Goal: Information Seeking & Learning: Learn about a topic

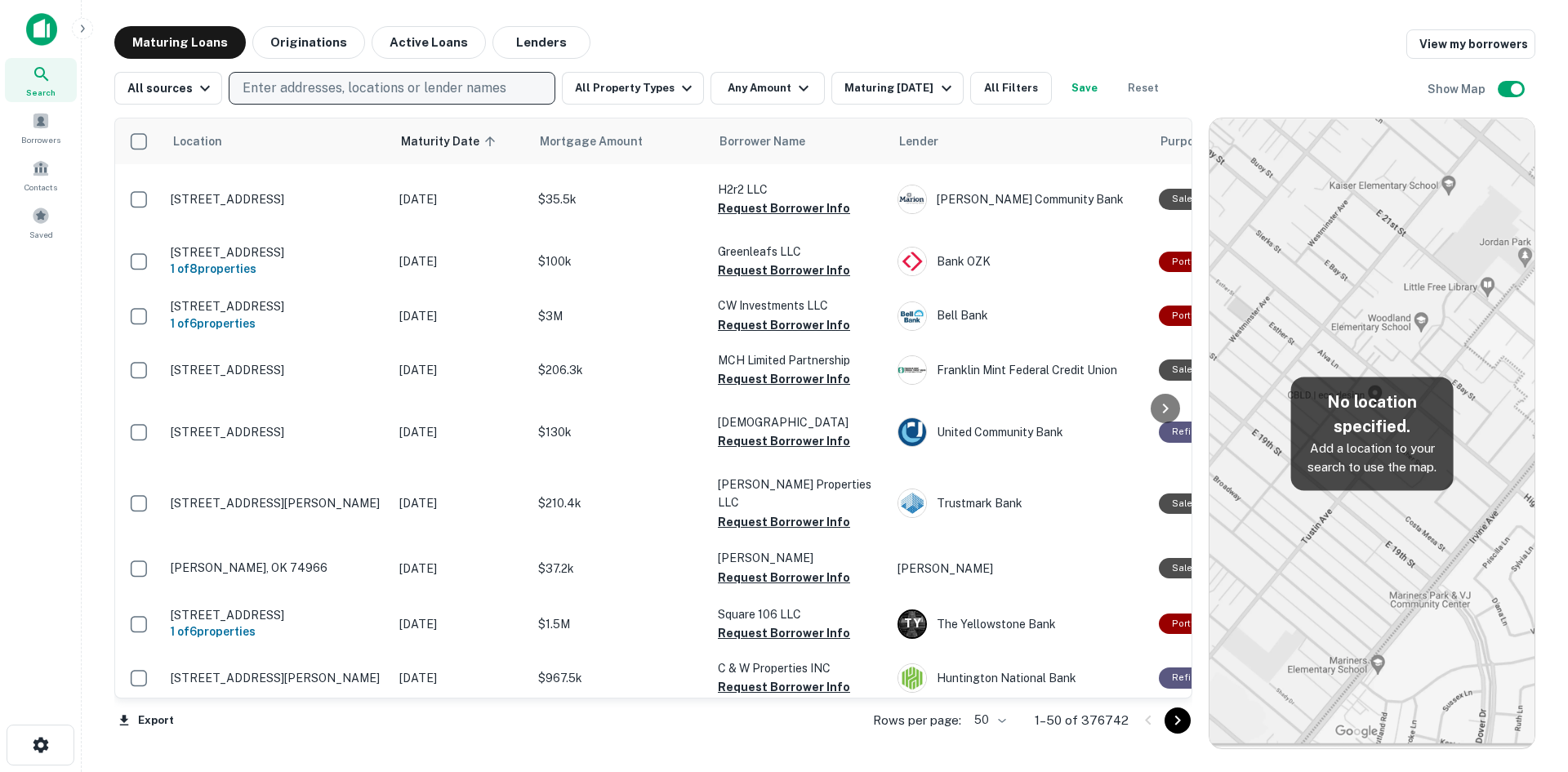
click at [331, 95] on p "Enter addresses, locations or lender names" at bounding box center [375, 88] width 263 height 20
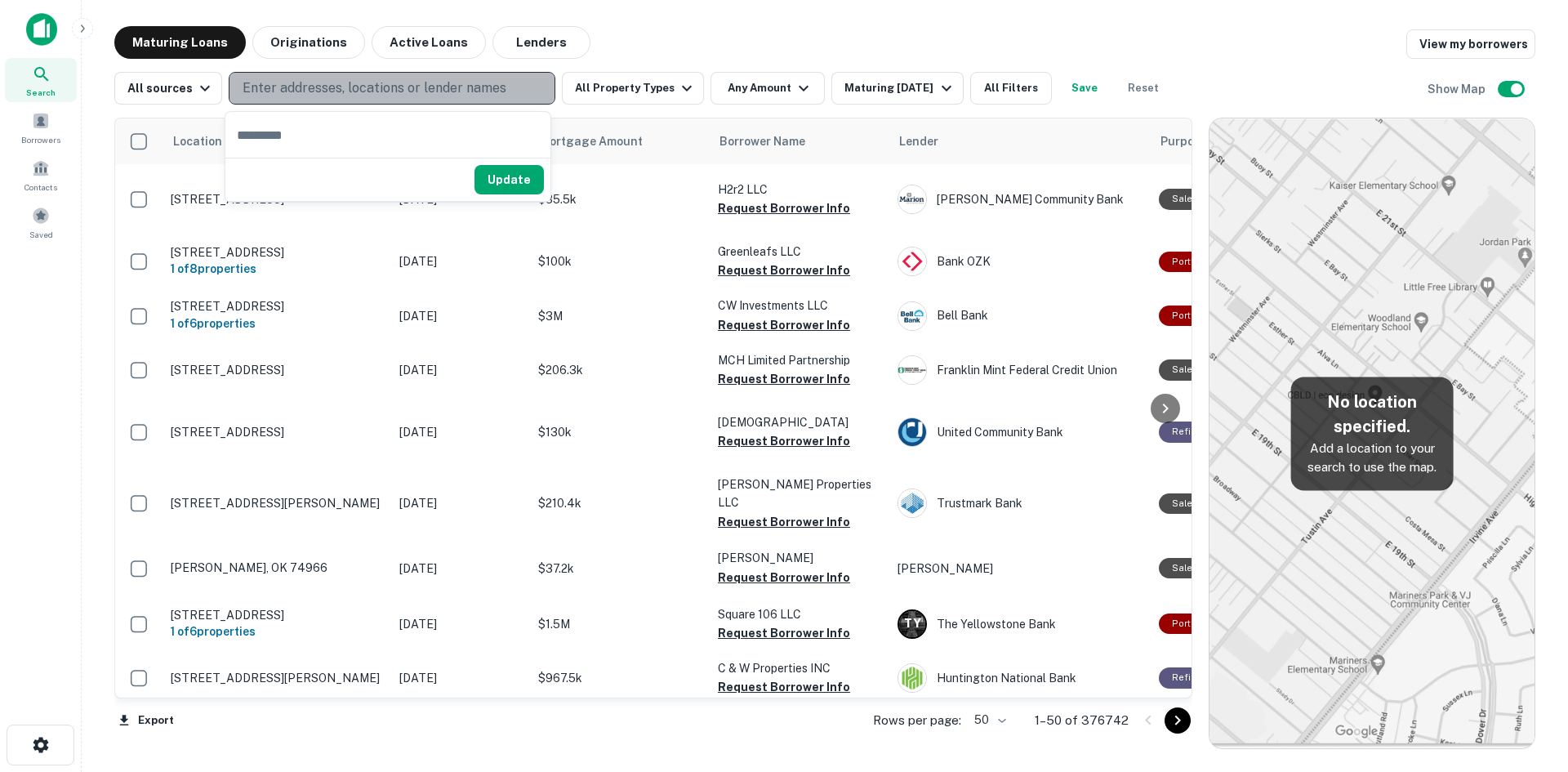
click at [333, 87] on p "Enter addresses, locations or lender names" at bounding box center [375, 88] width 263 height 20
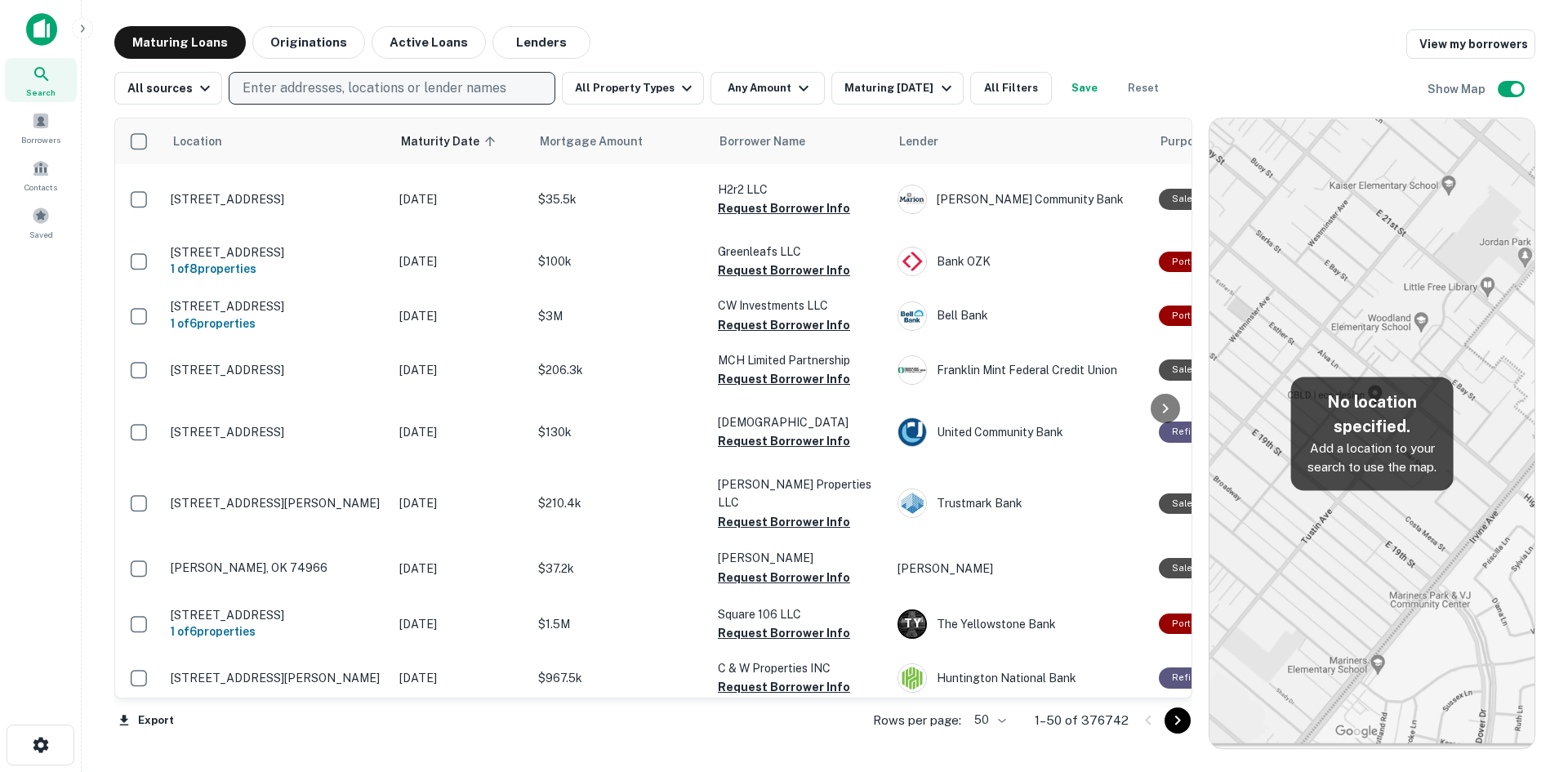
click at [333, 87] on p "Enter addresses, locations or lender names" at bounding box center [375, 88] width 263 height 20
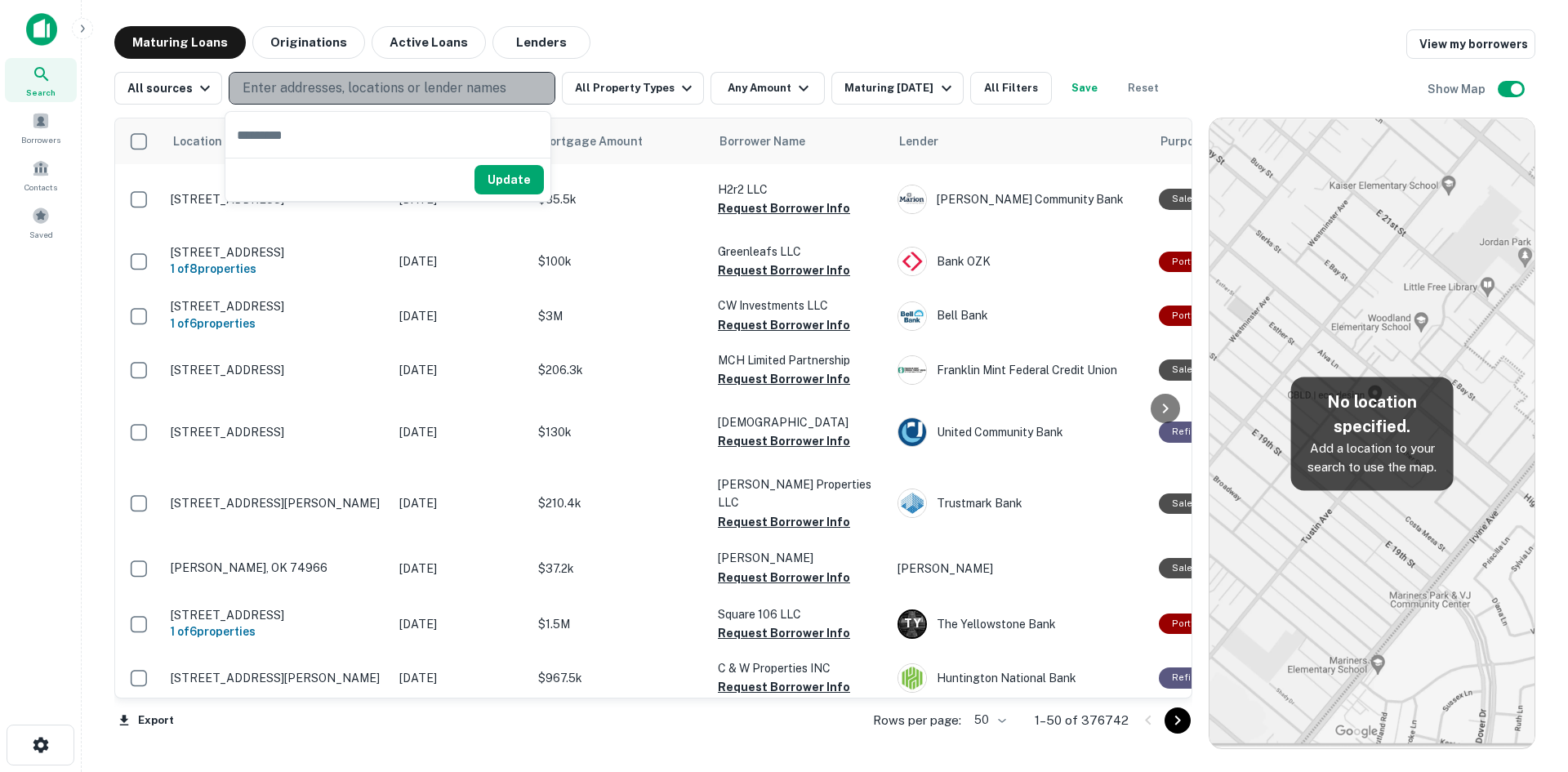
click at [302, 92] on p "Enter addresses, locations or lender names" at bounding box center [375, 88] width 263 height 20
click at [302, 97] on p "Enter addresses, locations or lender names" at bounding box center [375, 88] width 263 height 20
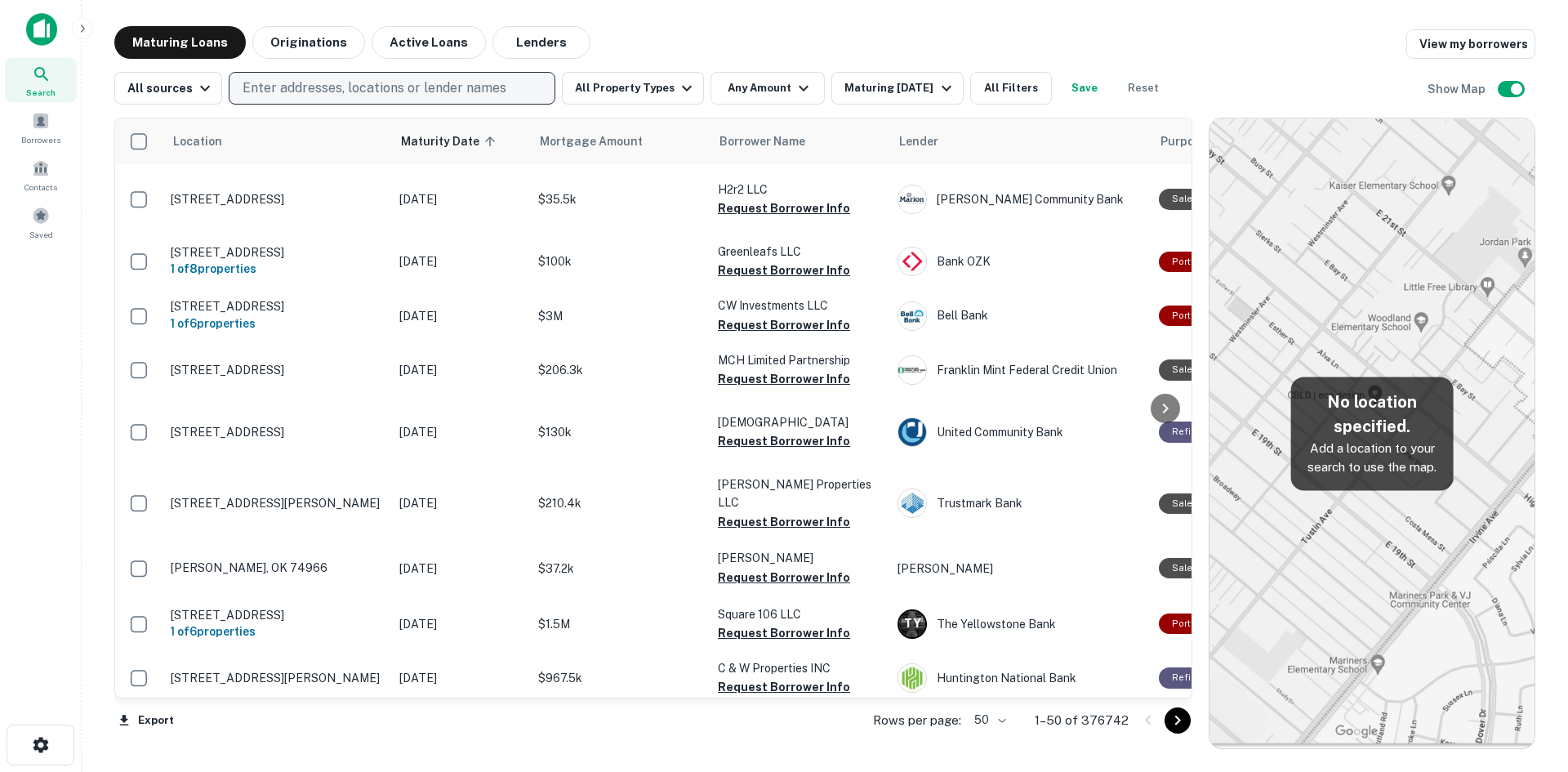
click at [302, 91] on p "Enter addresses, locations or lender names" at bounding box center [375, 88] width 263 height 20
click at [313, 88] on p "Enter addresses, locations or lender names" at bounding box center [375, 88] width 263 height 20
type input "*****"
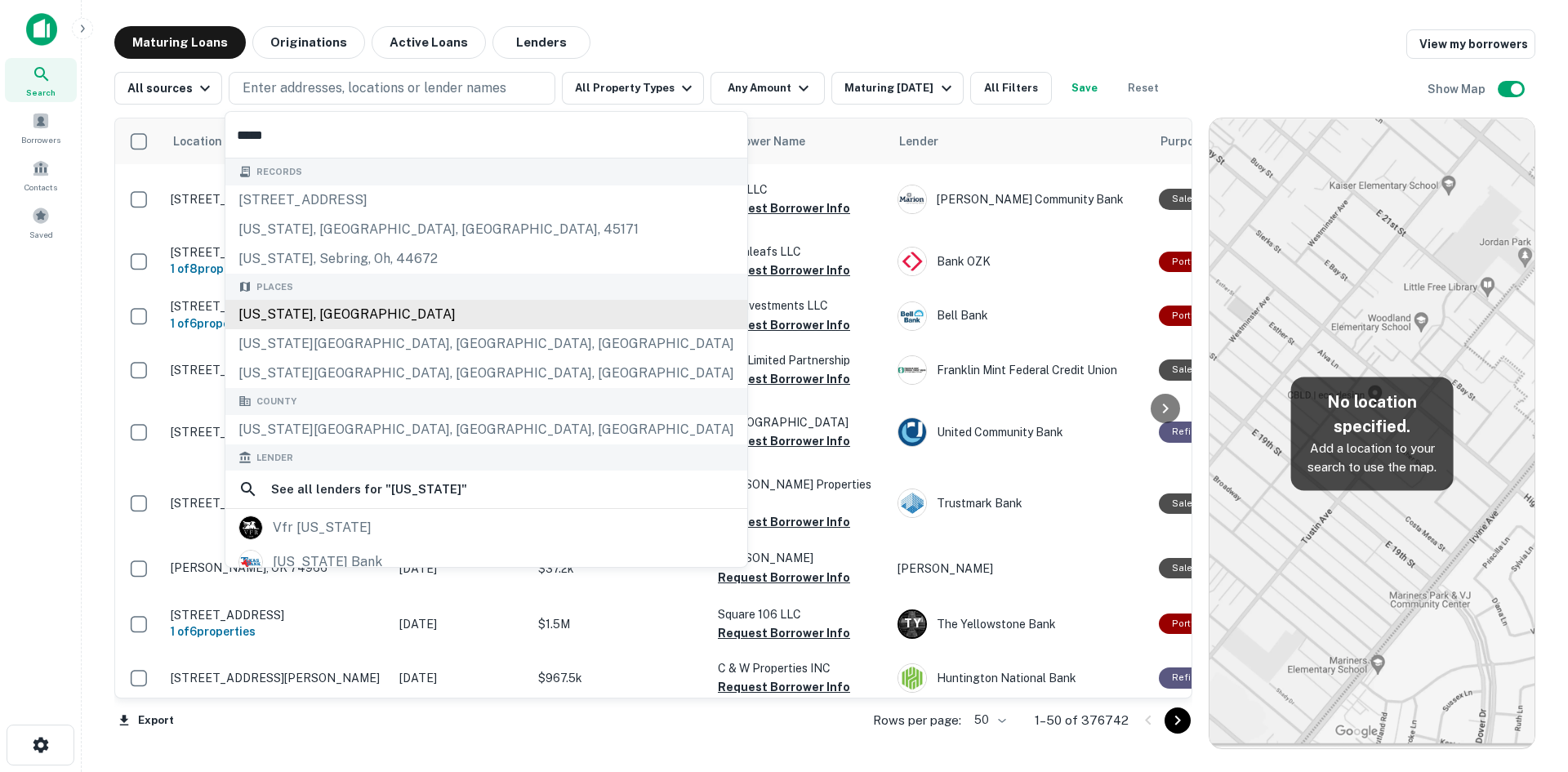
click at [298, 319] on div "[US_STATE], [GEOGRAPHIC_DATA]" at bounding box center [486, 314] width 521 height 29
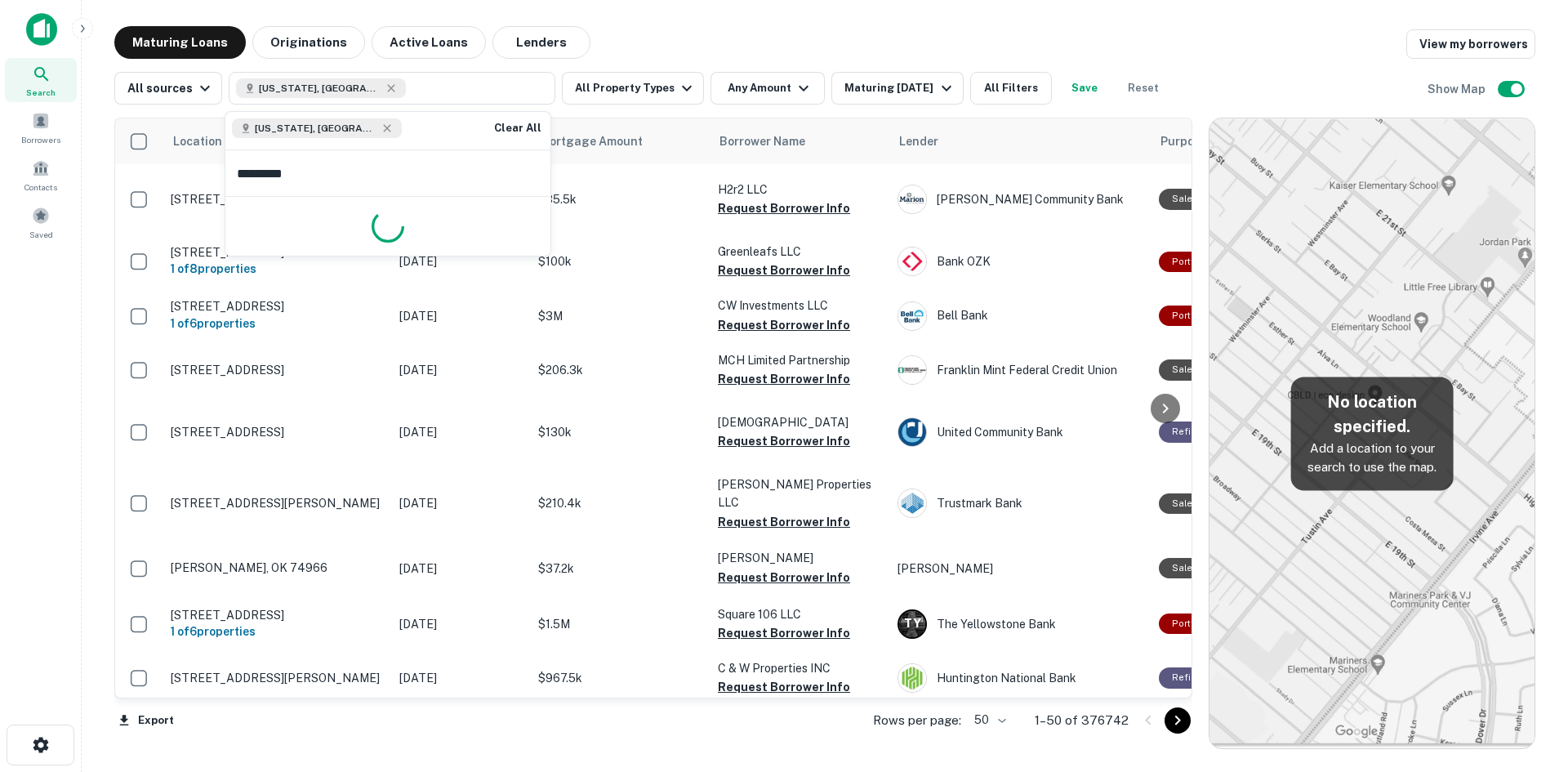
type input "**********"
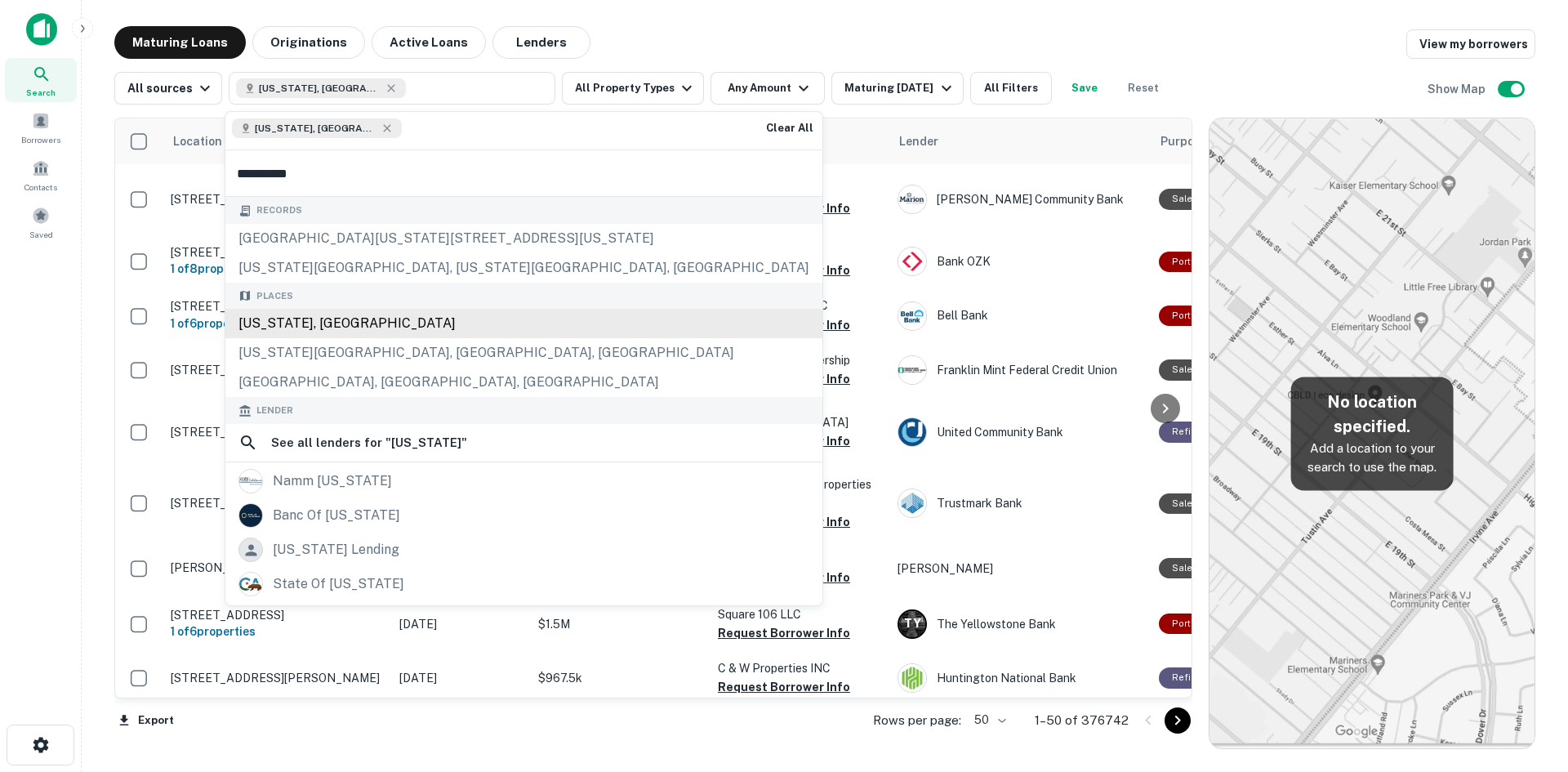
click at [337, 325] on div "California, USA" at bounding box center [523, 323] width 597 height 29
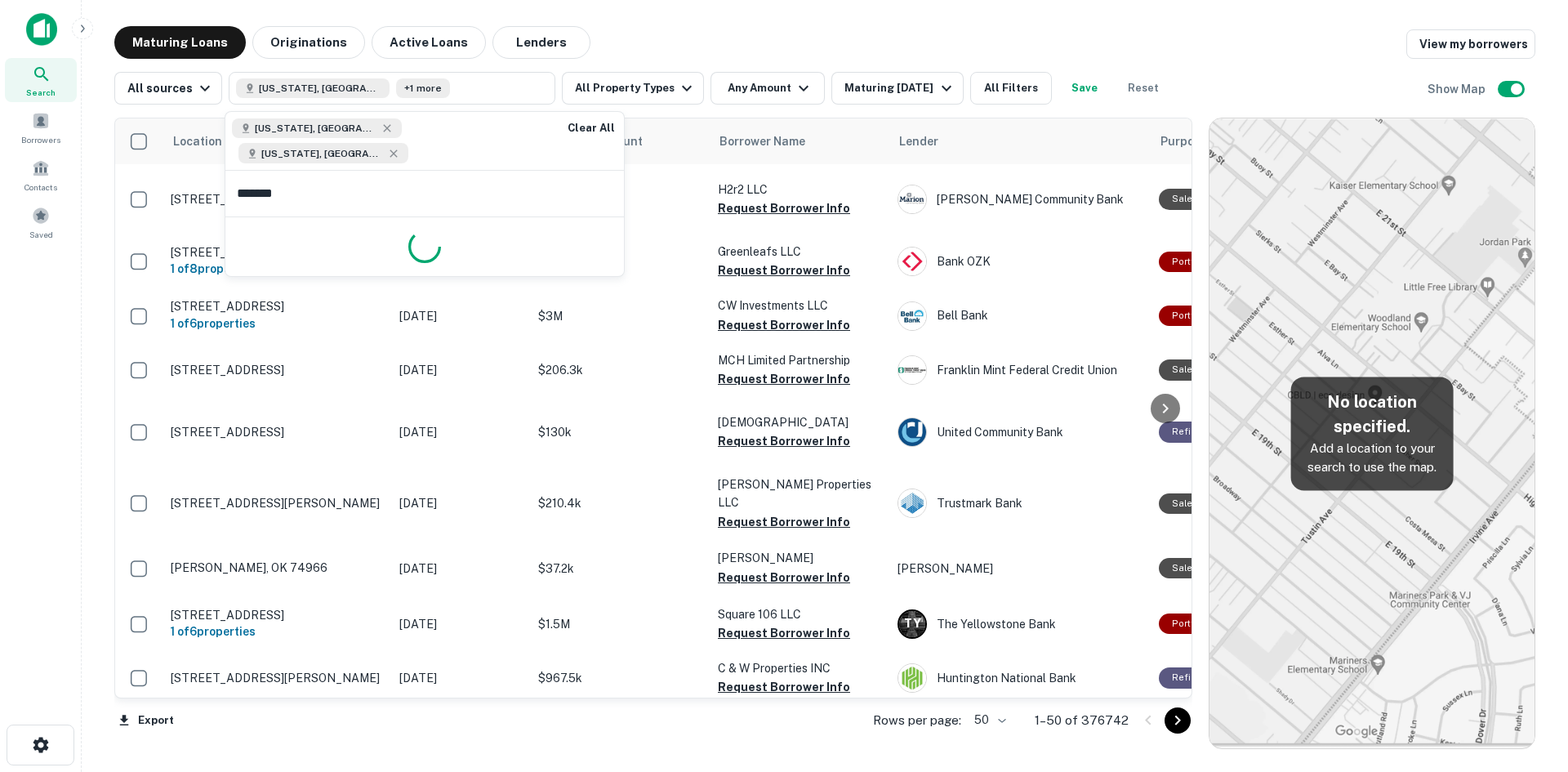
type input "********"
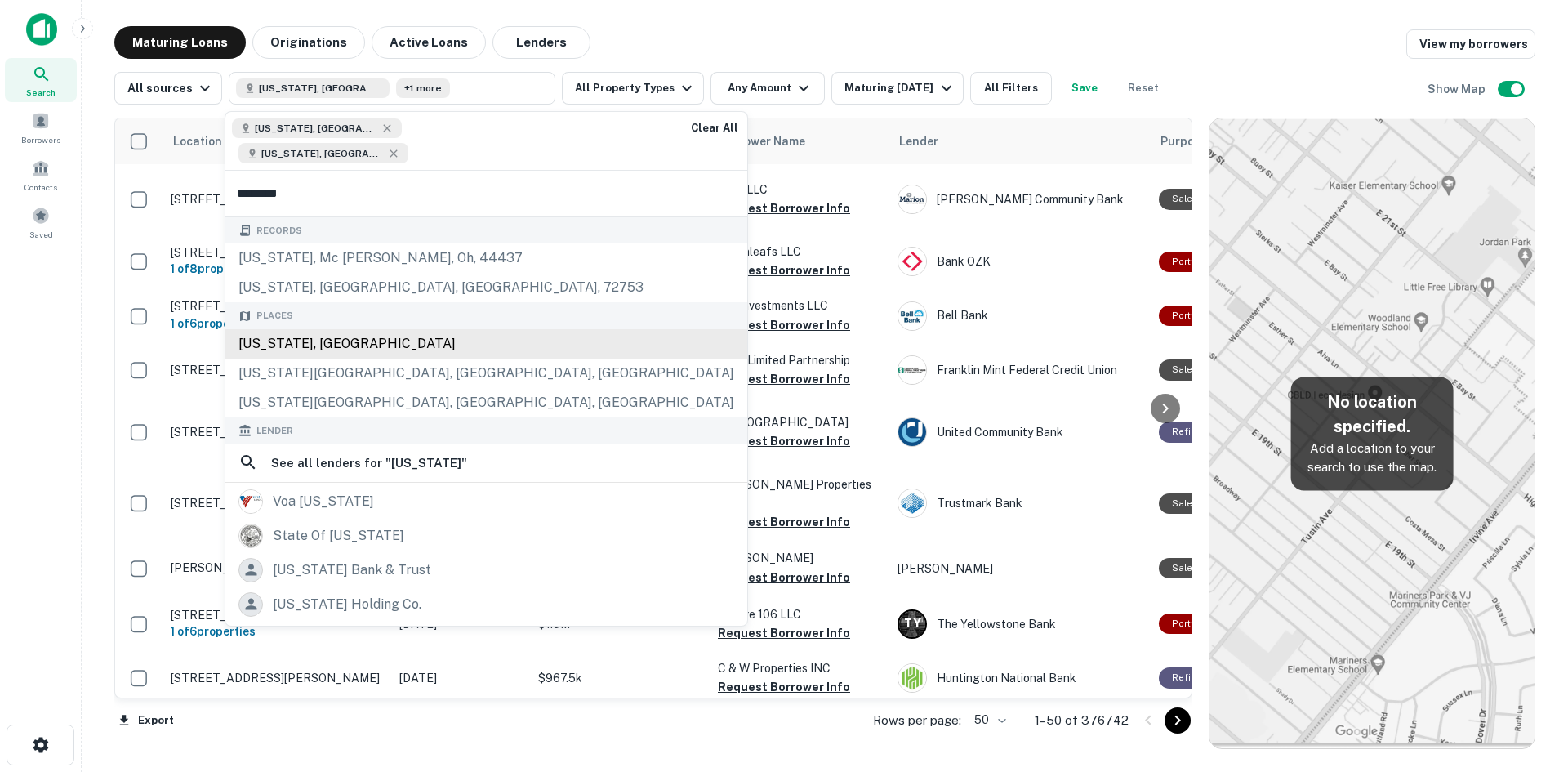
click at [310, 329] on div "Illinois, USA" at bounding box center [486, 344] width 521 height 29
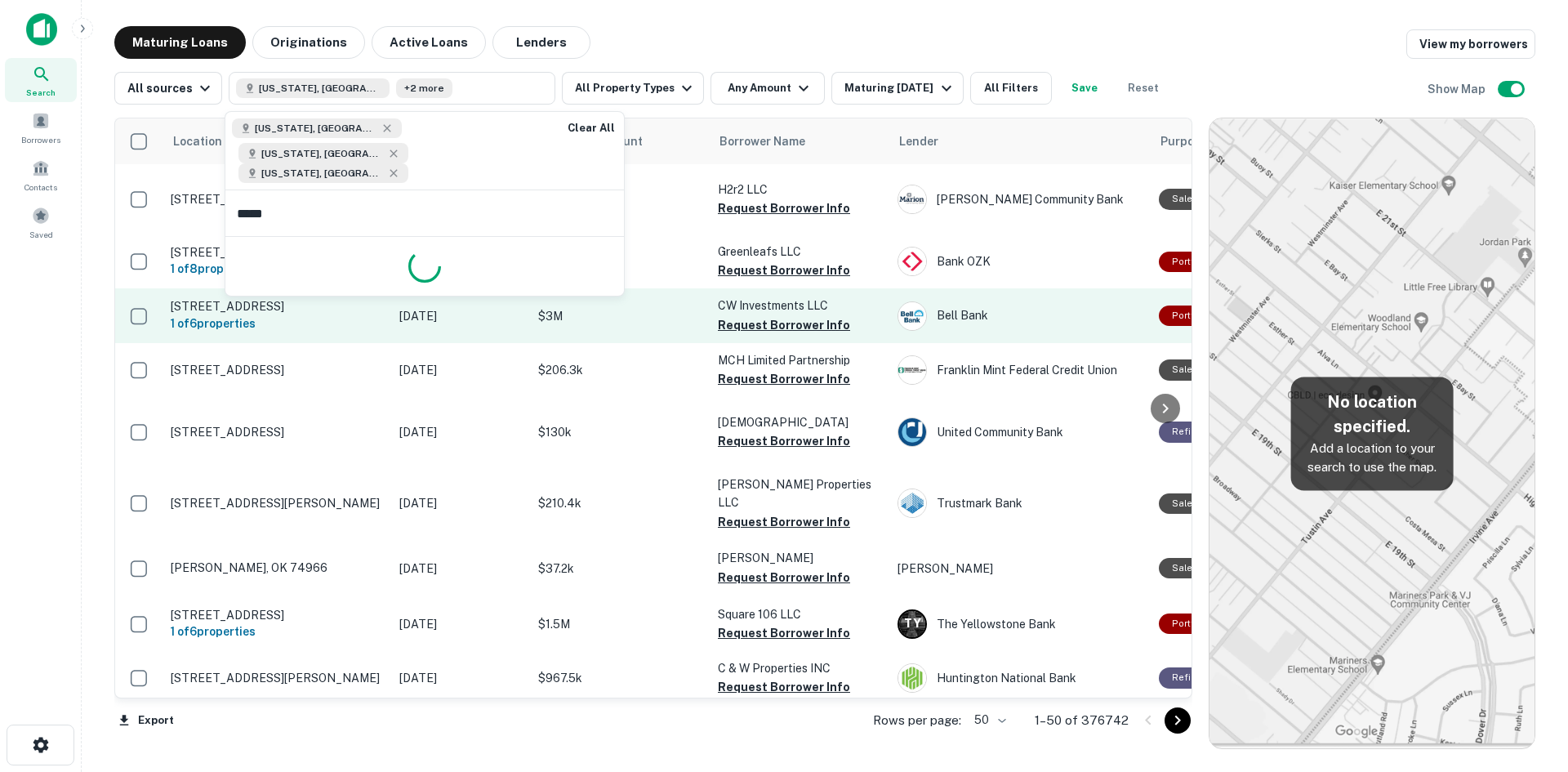
type input "******"
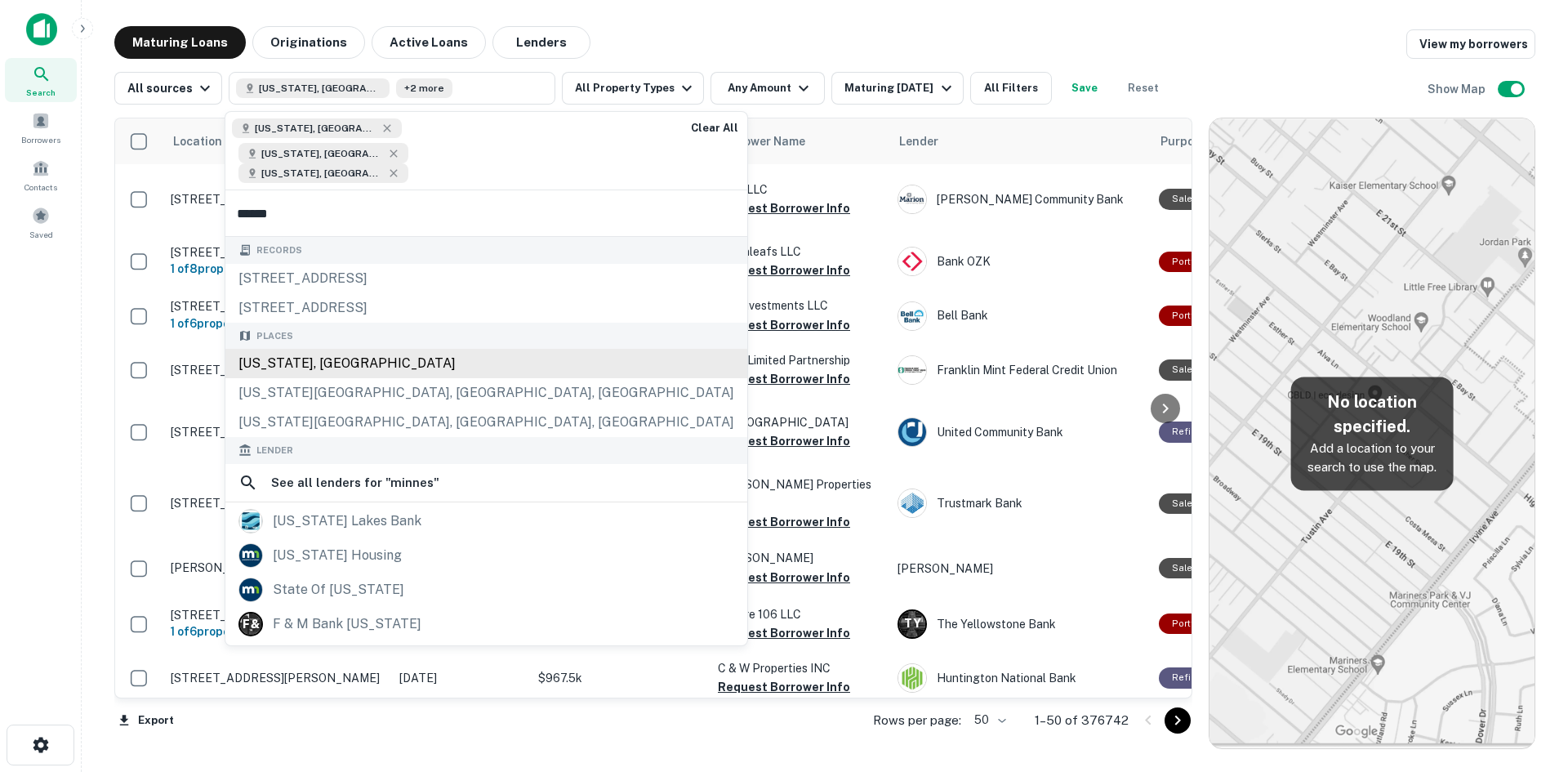
click at [339, 353] on div "Minnesota, USA" at bounding box center [486, 363] width 521 height 29
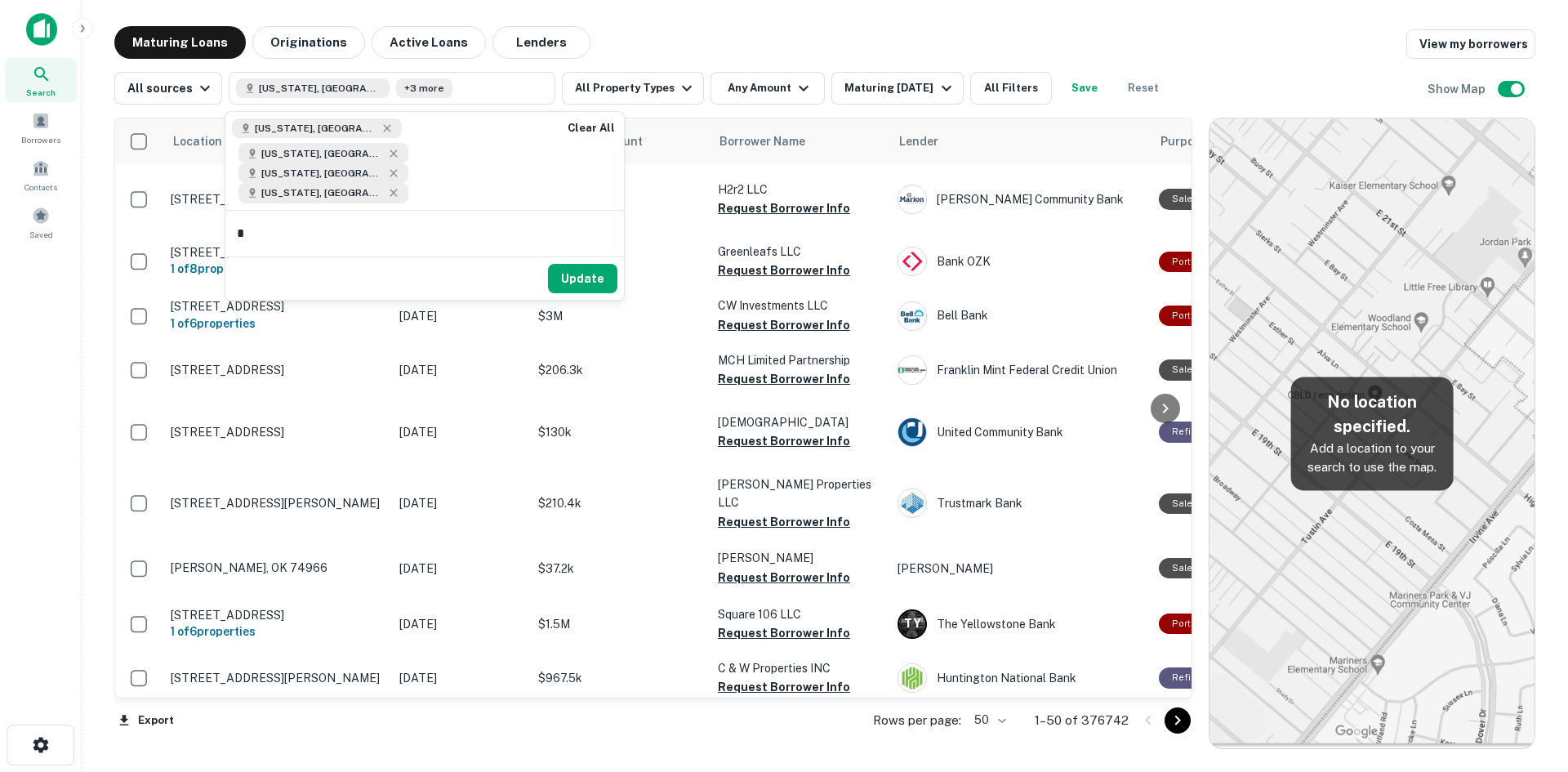
type input "**"
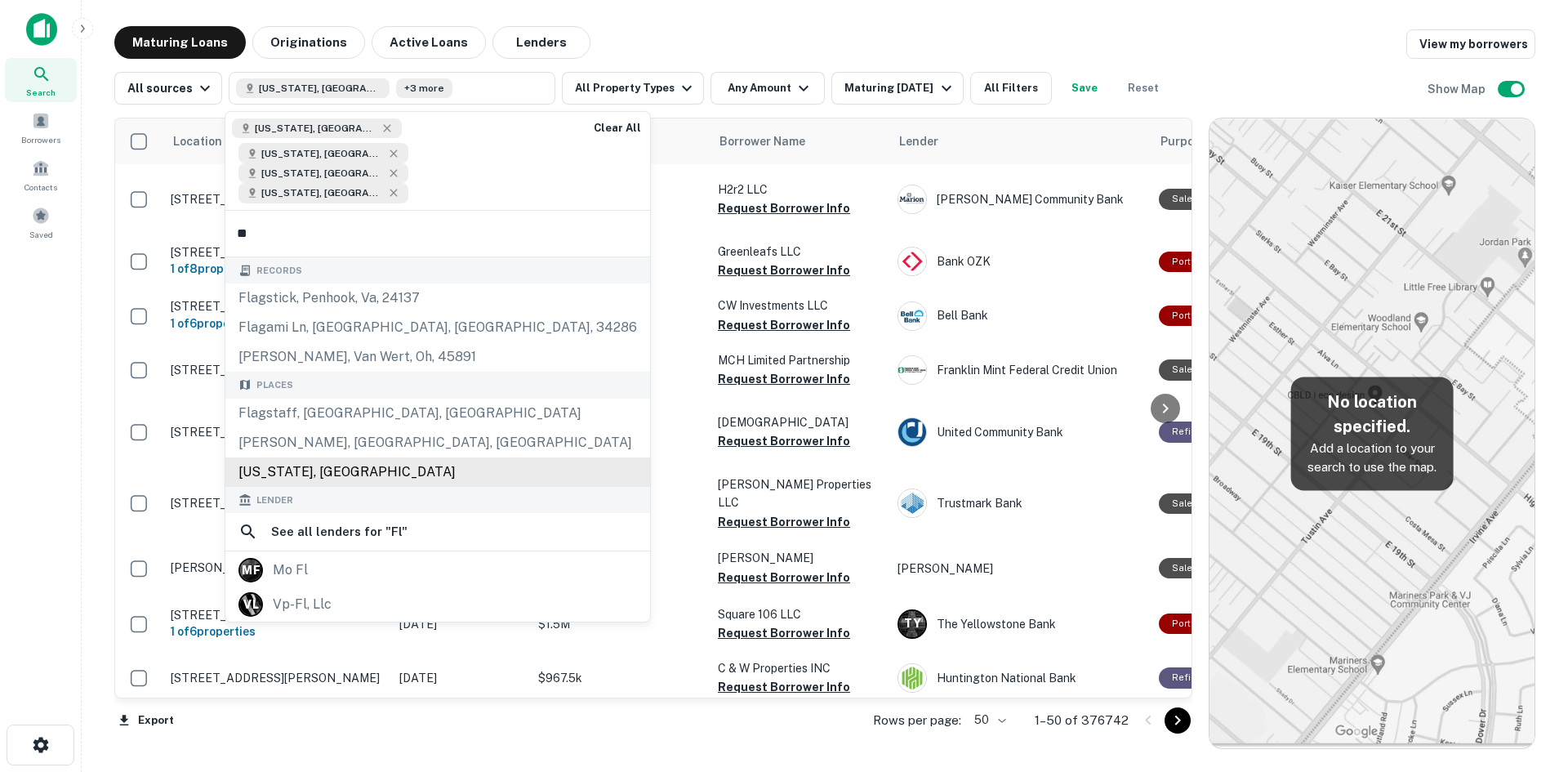
click at [322, 458] on div "Florida, USA" at bounding box center [437, 472] width 424 height 29
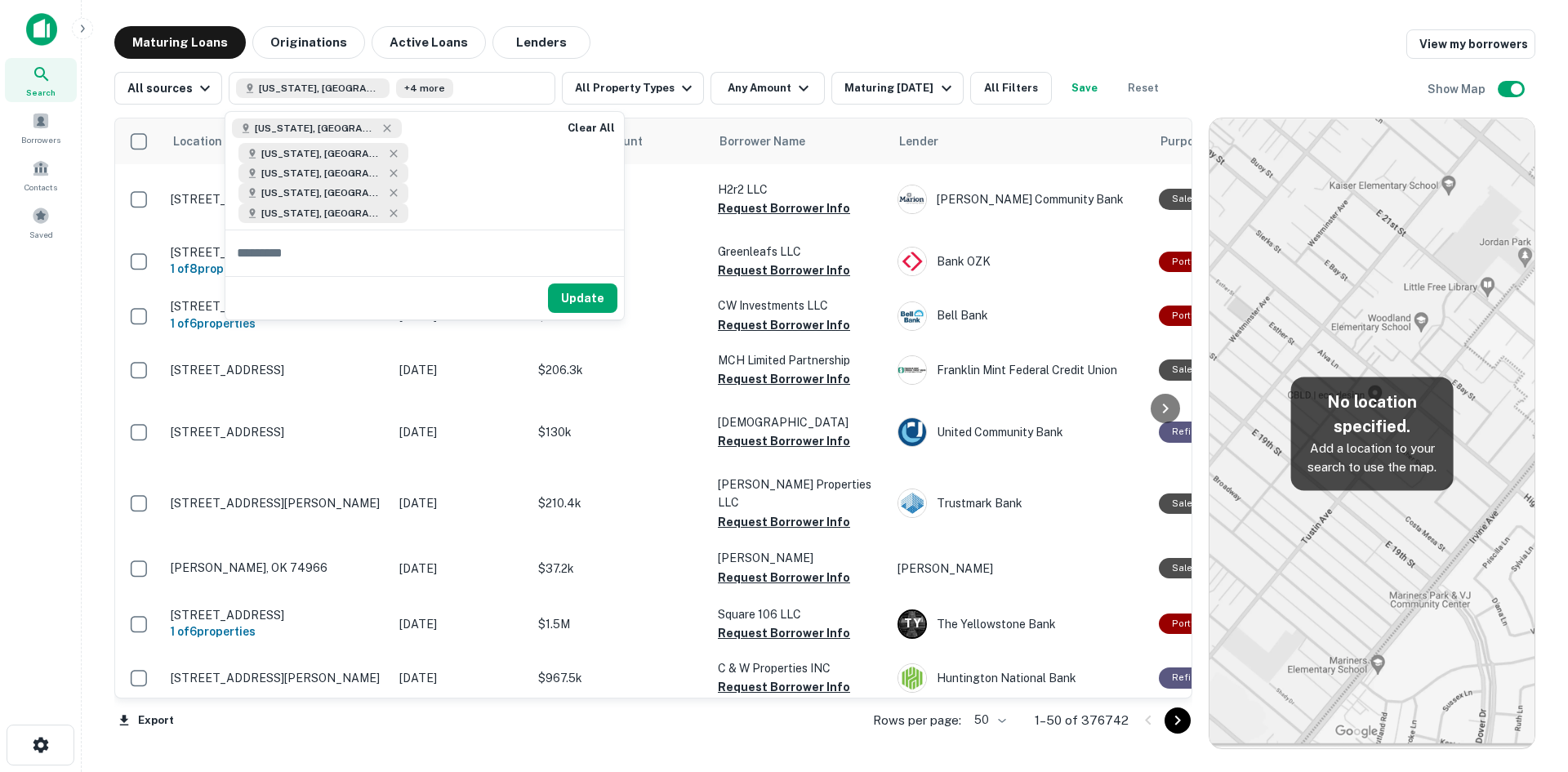
type input "*"
type input "**********"
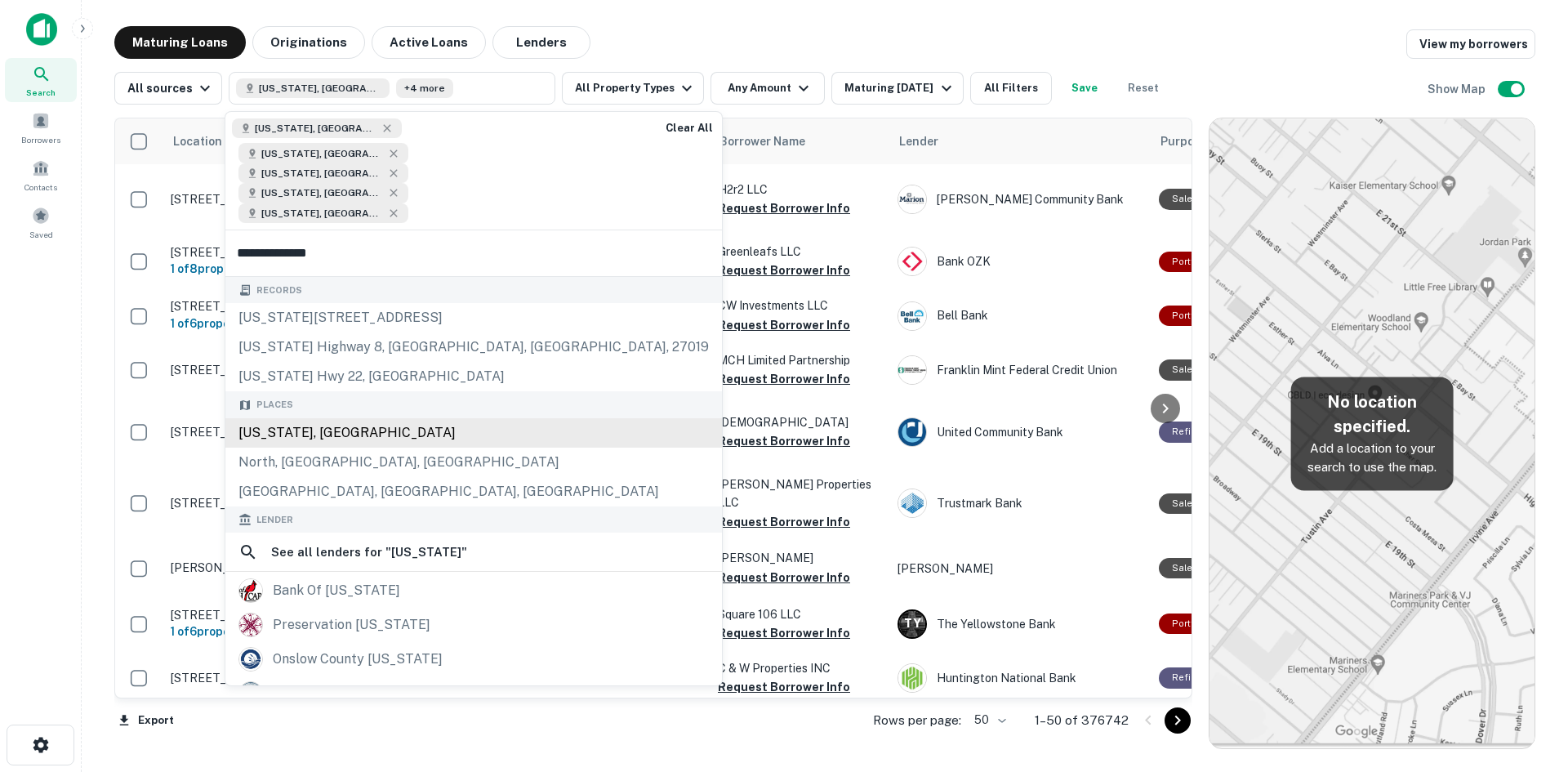
click at [279, 419] on div "North Carolina, USA" at bounding box center [473, 433] width 497 height 29
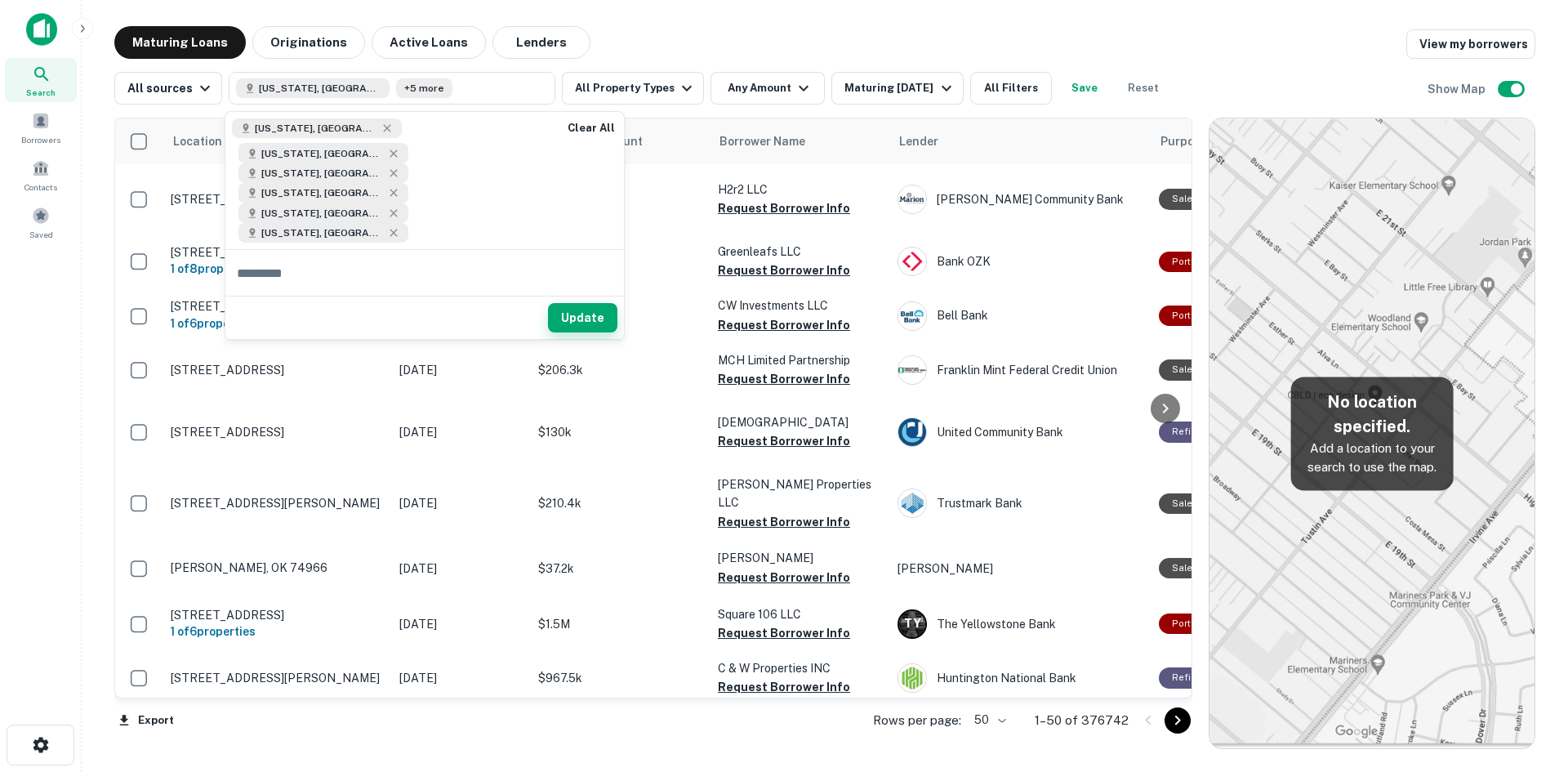
click at [578, 303] on button "Update" at bounding box center [583, 317] width 69 height 29
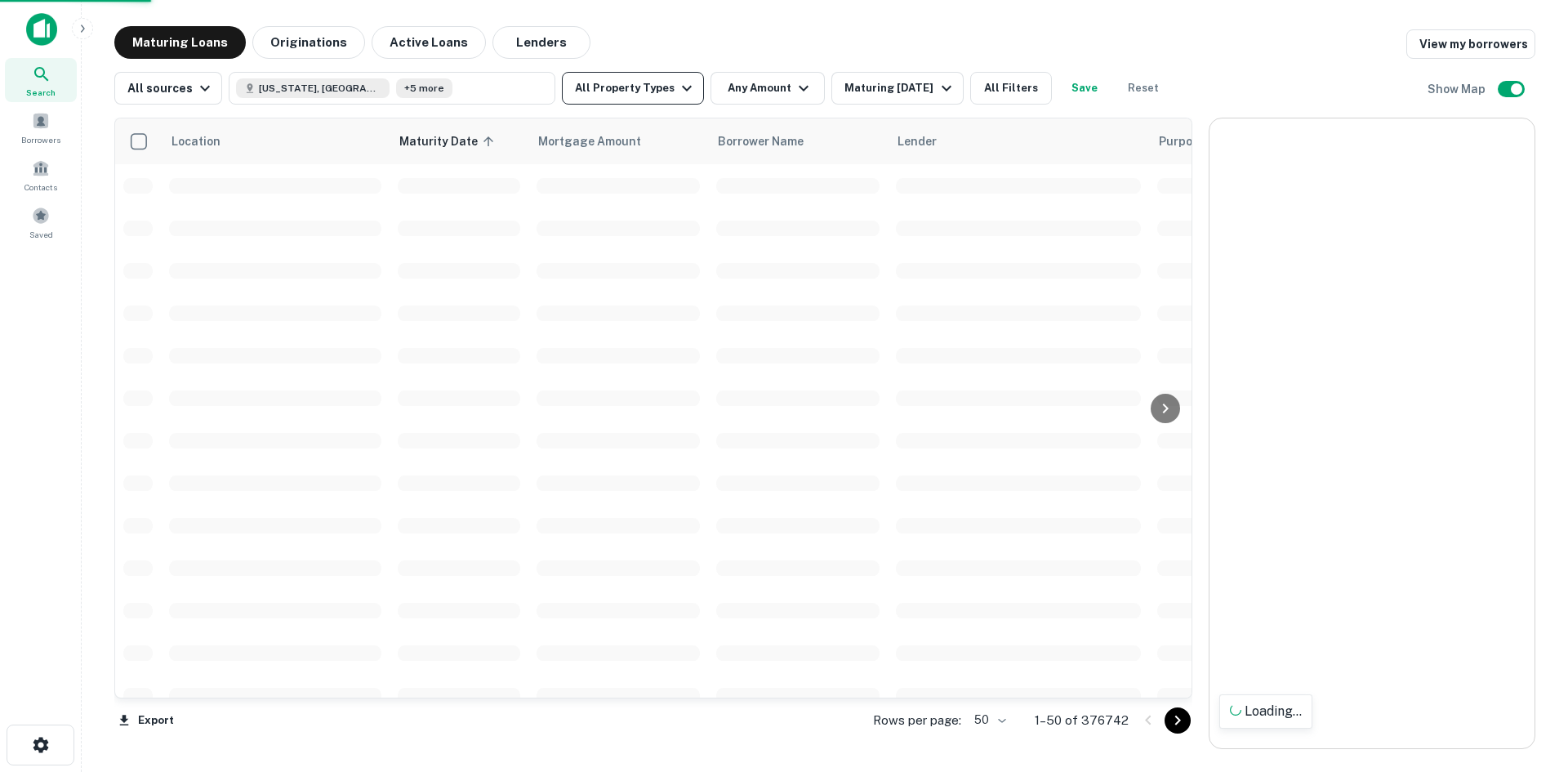
click at [664, 102] on button "All Property Types" at bounding box center [633, 88] width 142 height 33
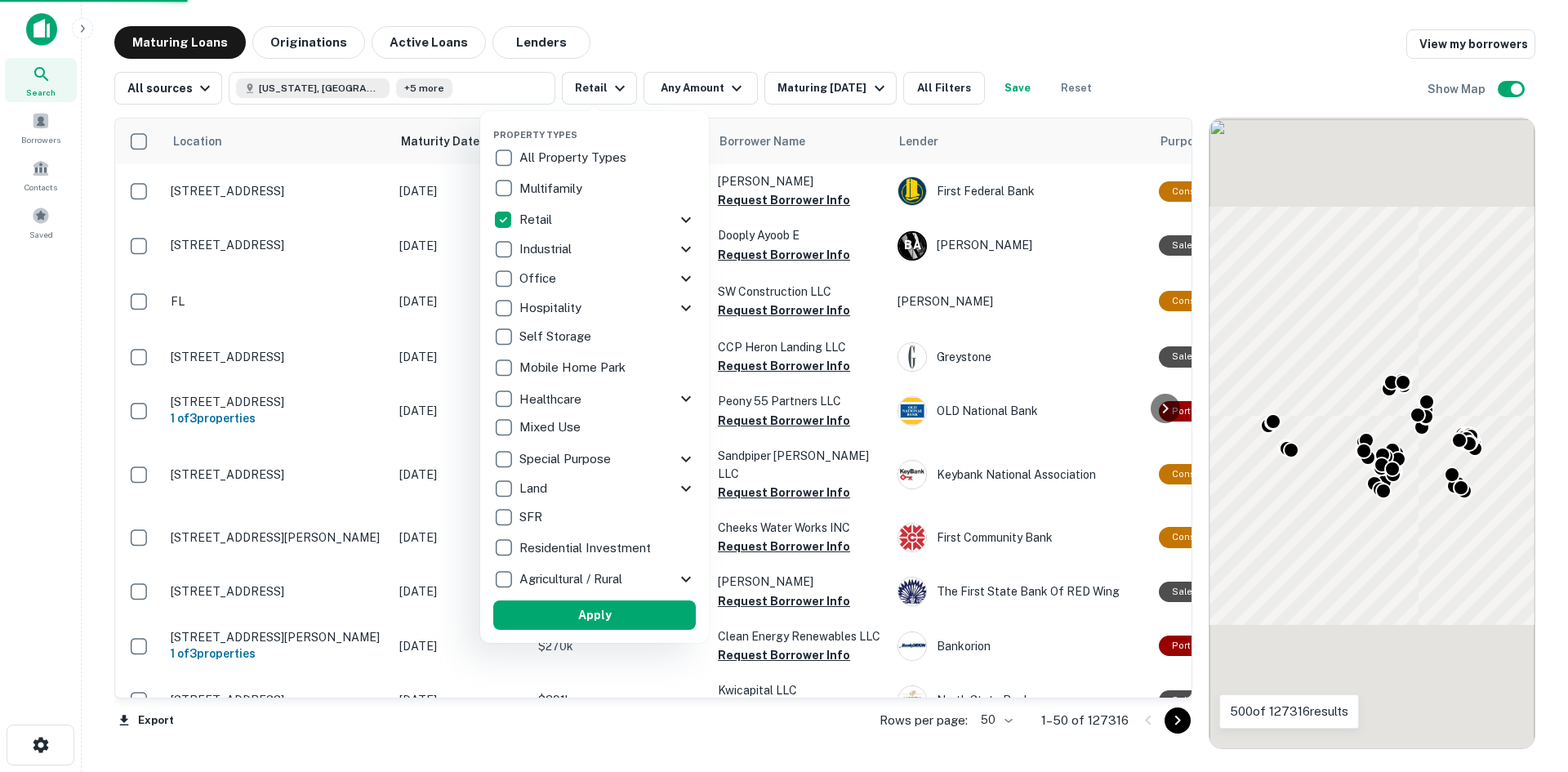
click at [634, 613] on button "Apply" at bounding box center [594, 614] width 203 height 29
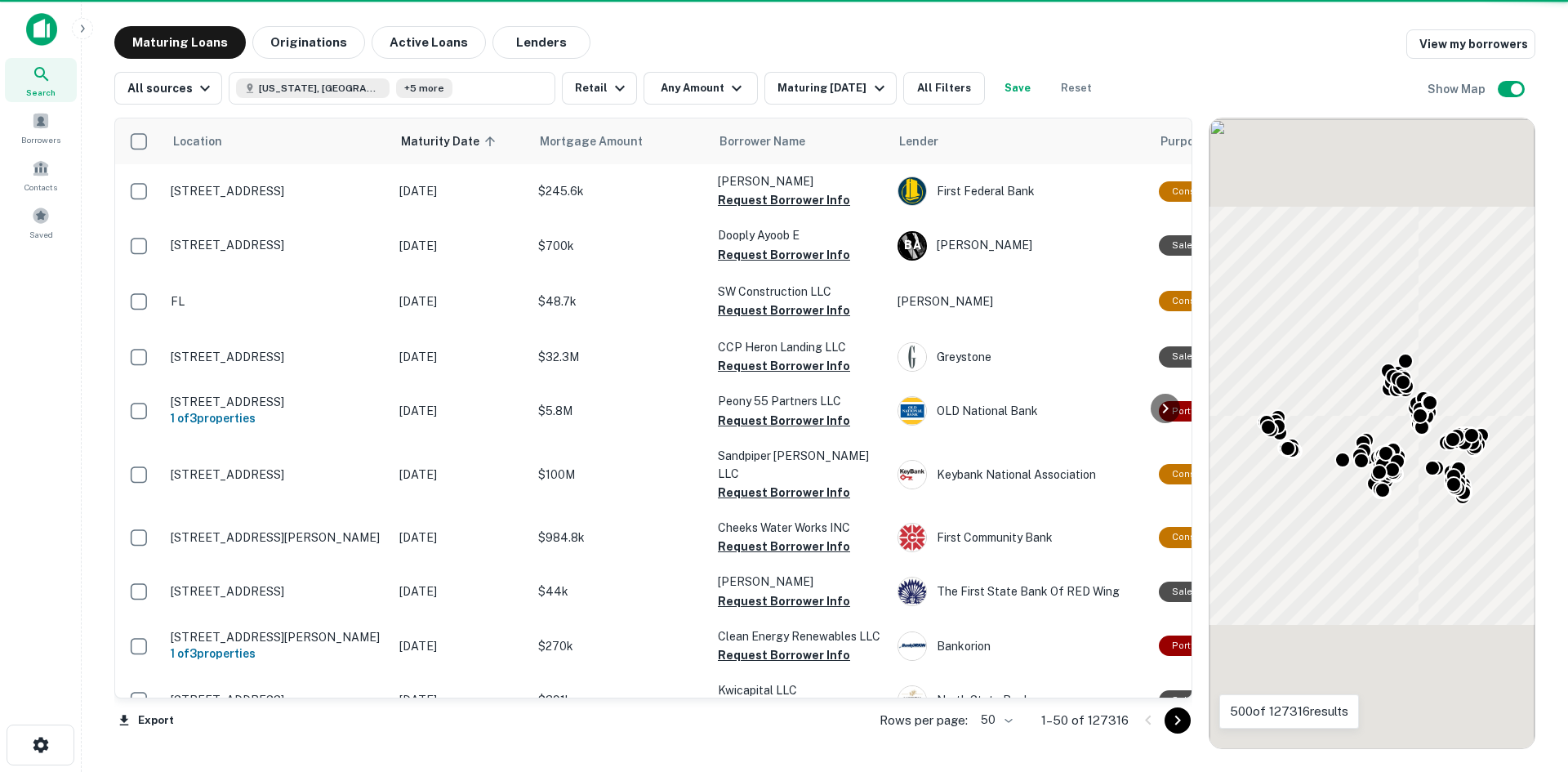
click at [686, 85] on div at bounding box center [784, 386] width 1568 height 772
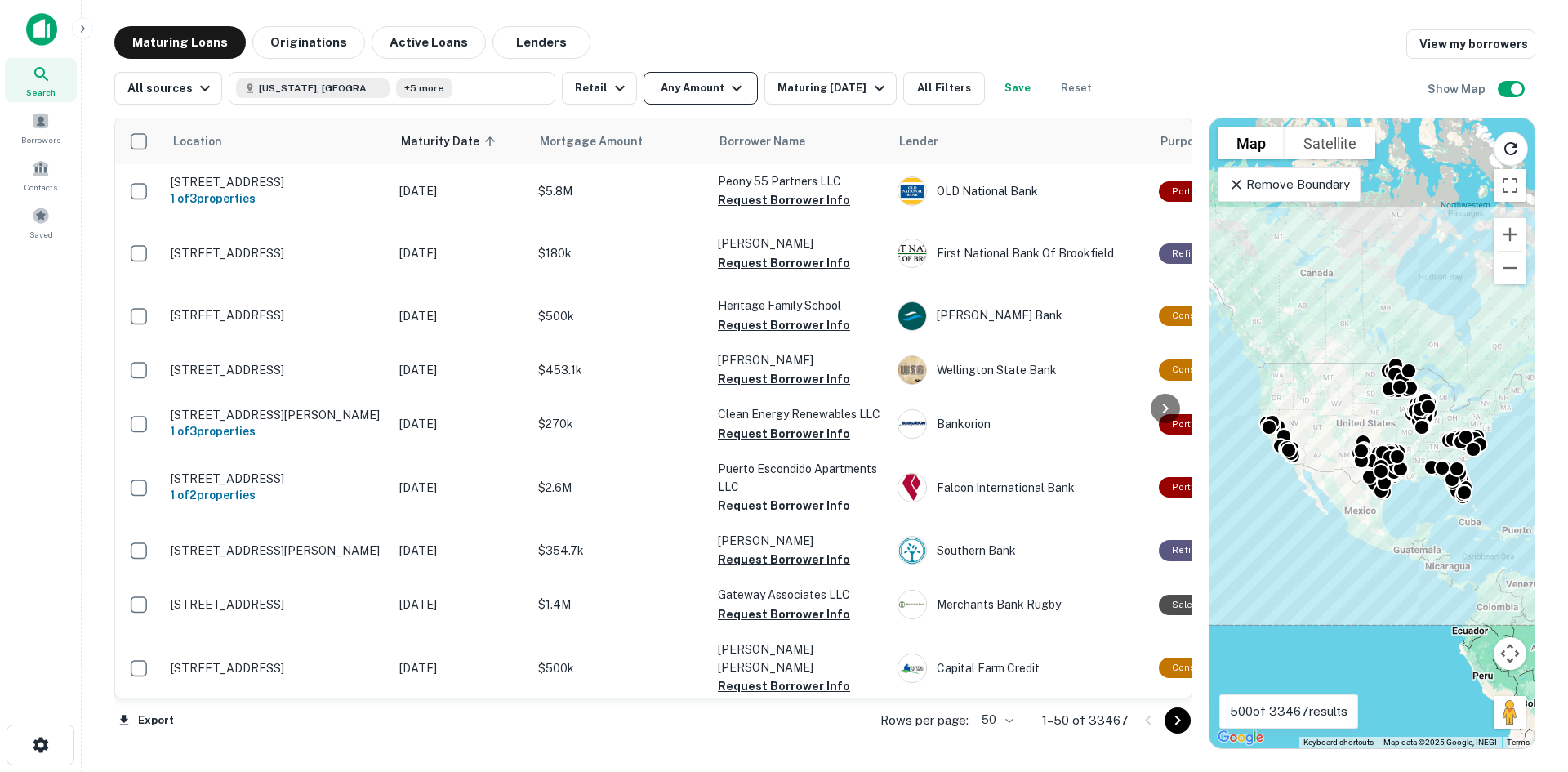
click at [705, 85] on button "Any Amount" at bounding box center [700, 88] width 114 height 33
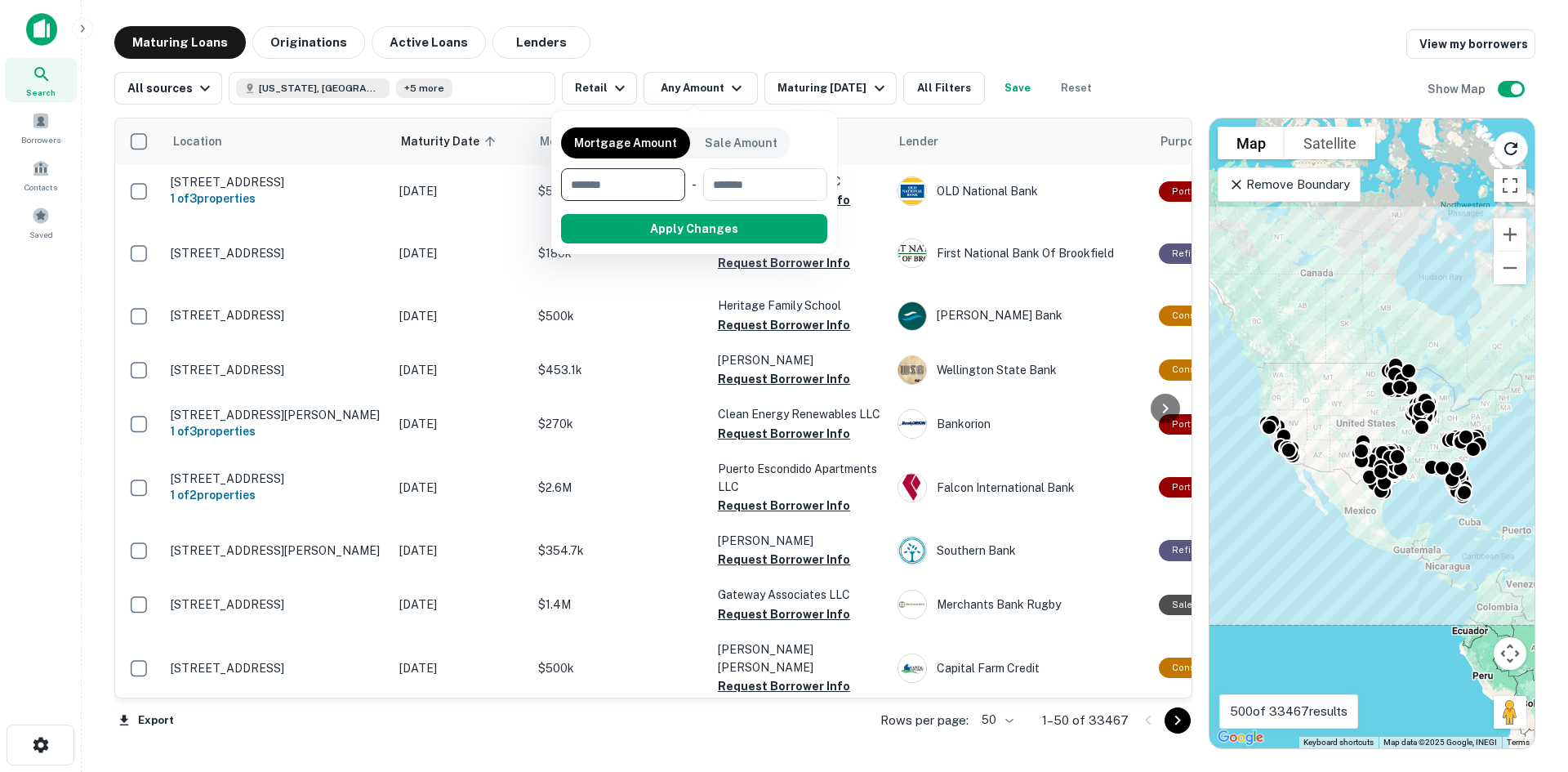
click at [661, 192] on input "number" at bounding box center [617, 184] width 113 height 33
drag, startPoint x: 615, startPoint y: 188, endPoint x: 539, endPoint y: 190, distance: 76.0
click at [539, 190] on div "Mortgage Amount Sale Amount ******* $2M ​ - ​ Apply Changes Clear" at bounding box center [784, 386] width 1568 height 772
type input "*******"
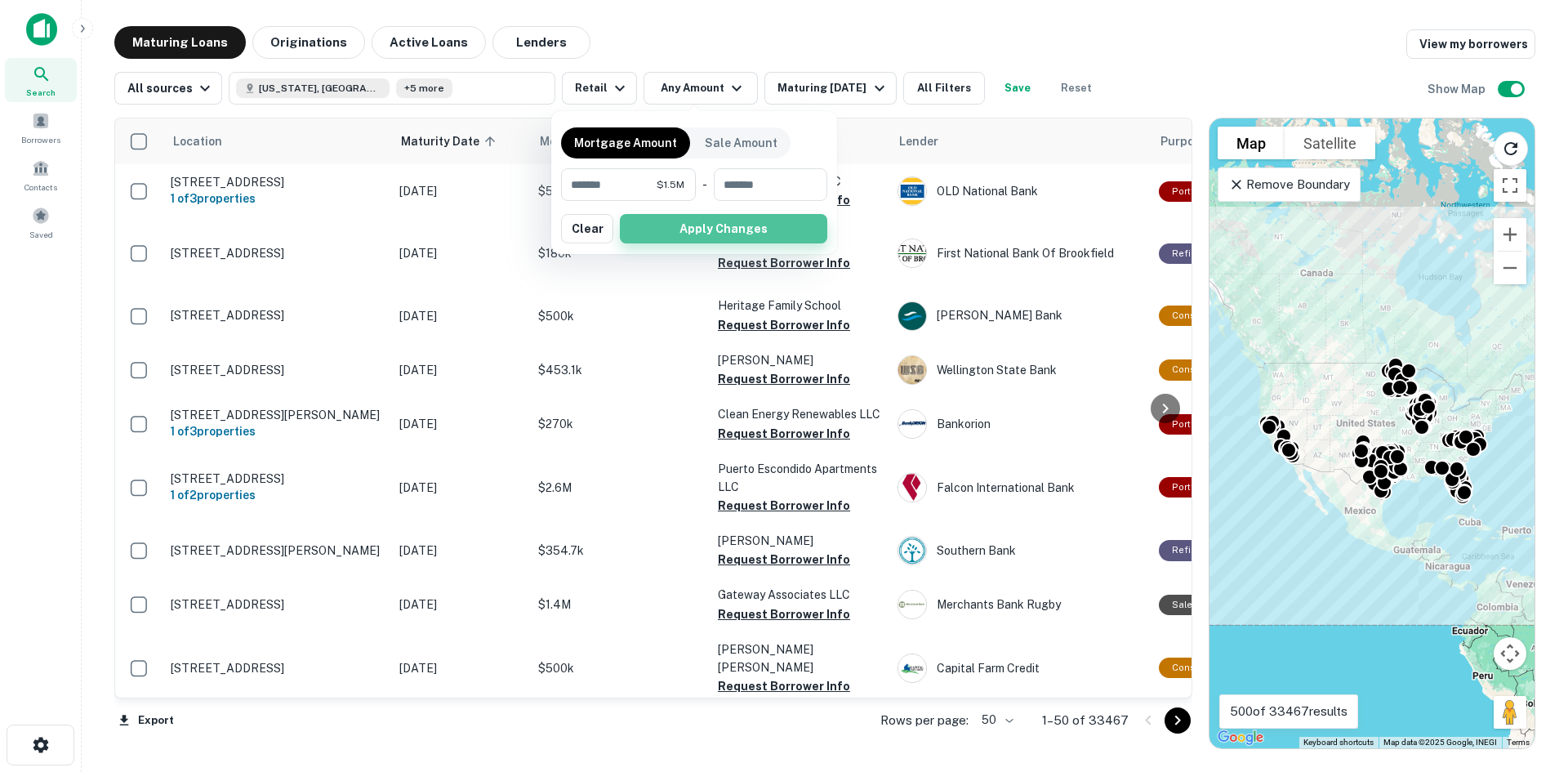
click at [779, 219] on button "Apply Changes" at bounding box center [723, 228] width 207 height 29
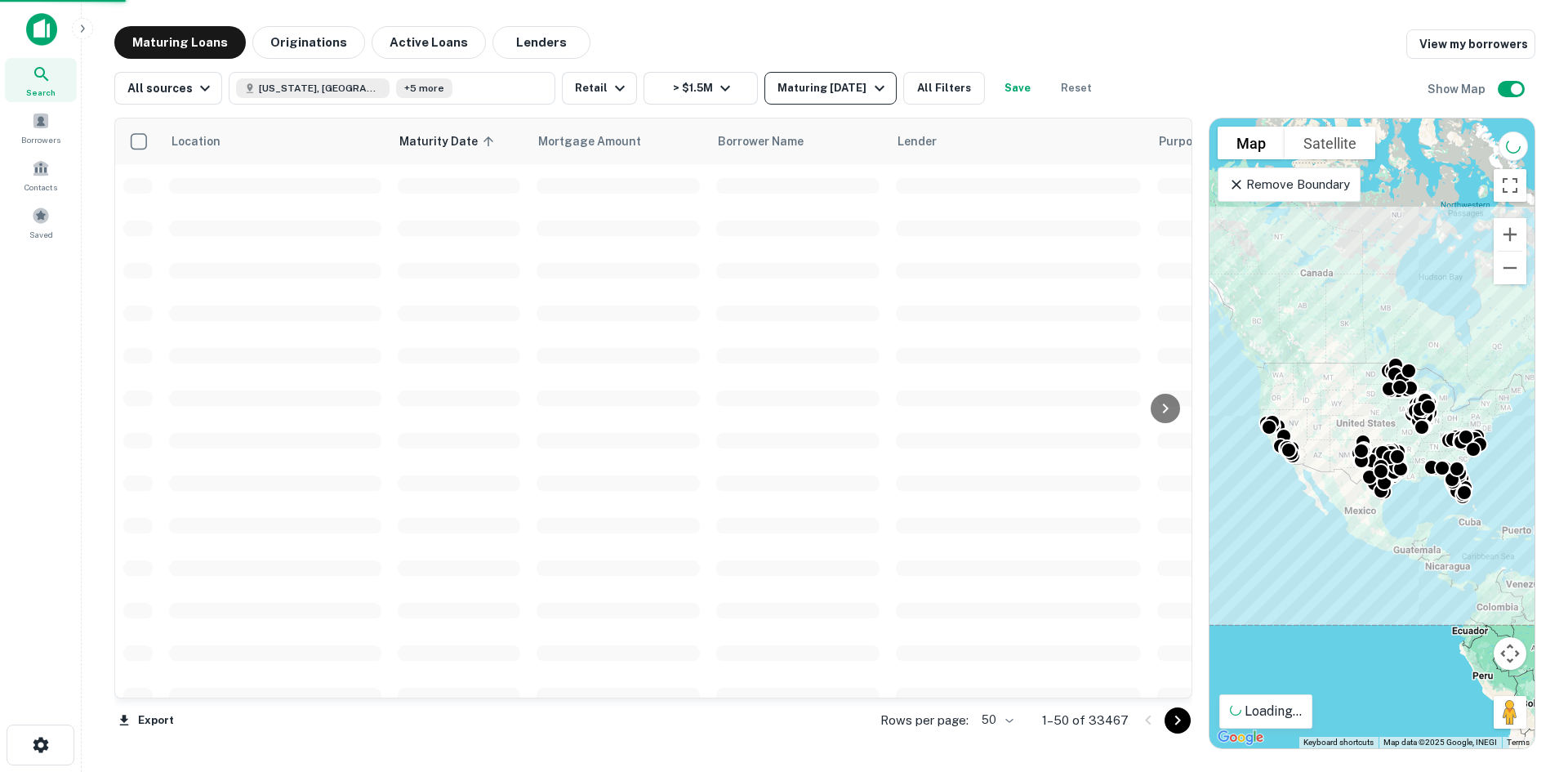
click at [825, 88] on div "Maturing In 1 Year" at bounding box center [832, 88] width 111 height 20
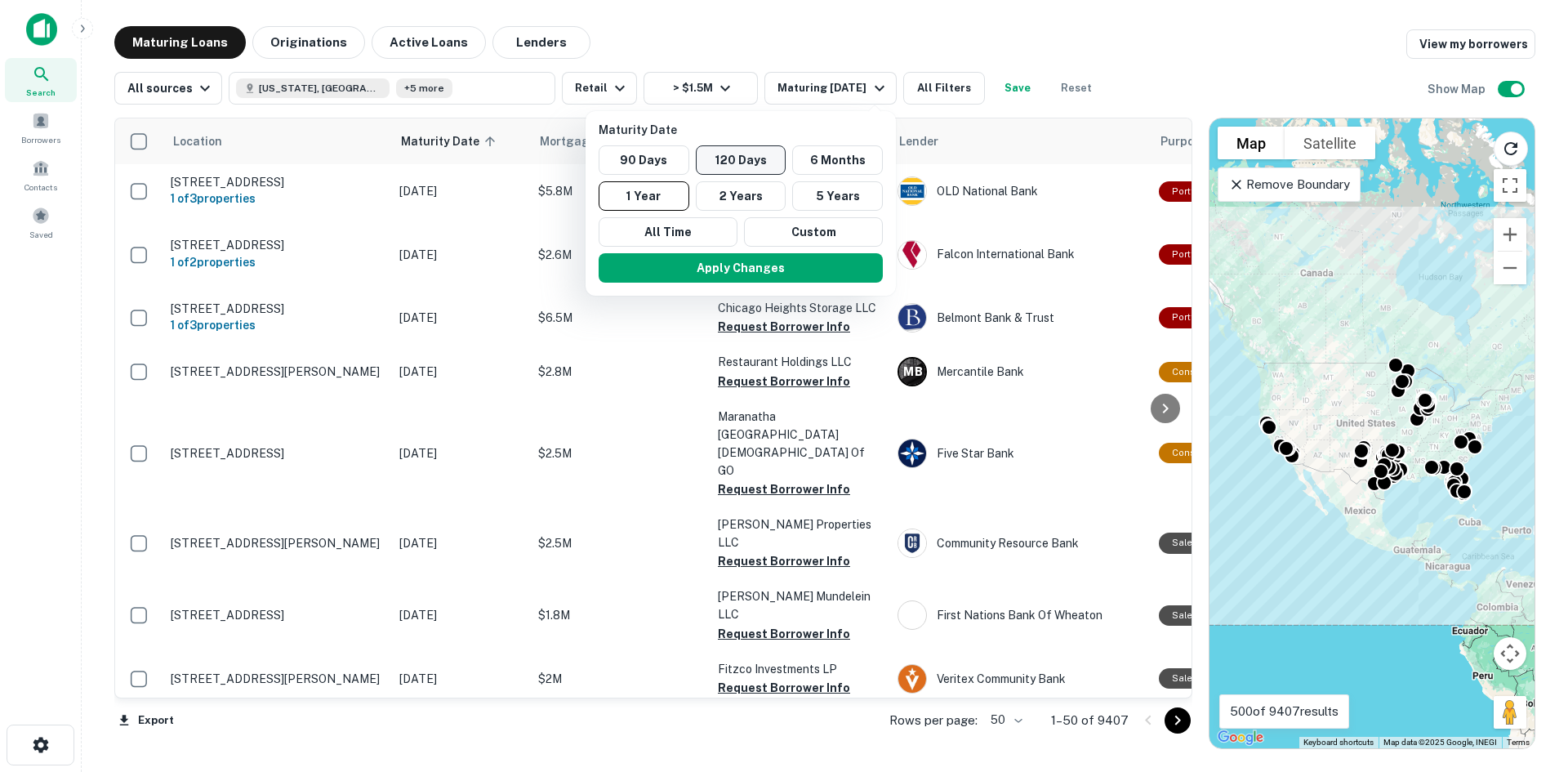
click at [750, 157] on button "120 Days" at bounding box center [741, 159] width 91 height 29
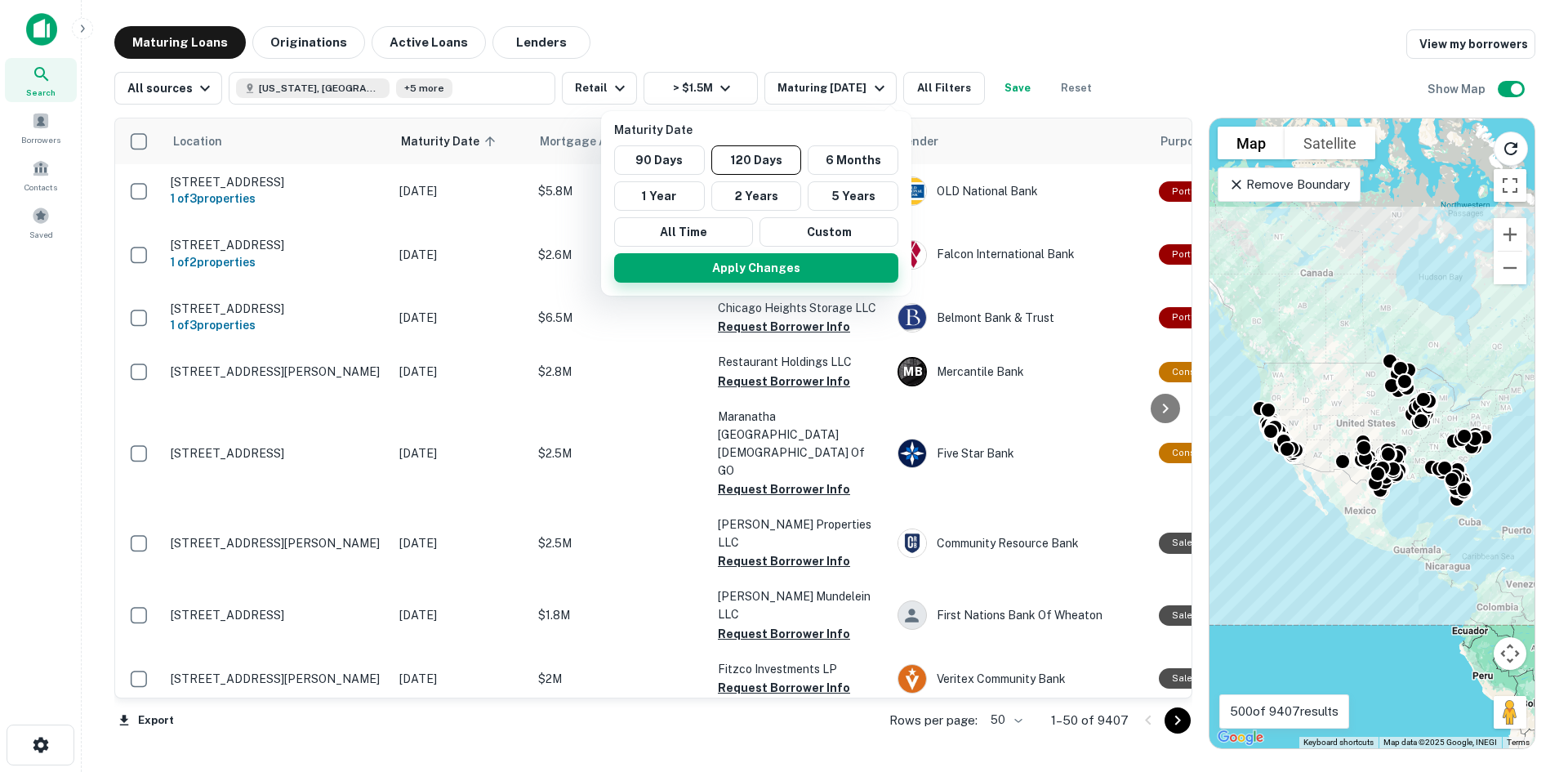
click at [774, 270] on button "Apply Changes" at bounding box center [756, 267] width 284 height 29
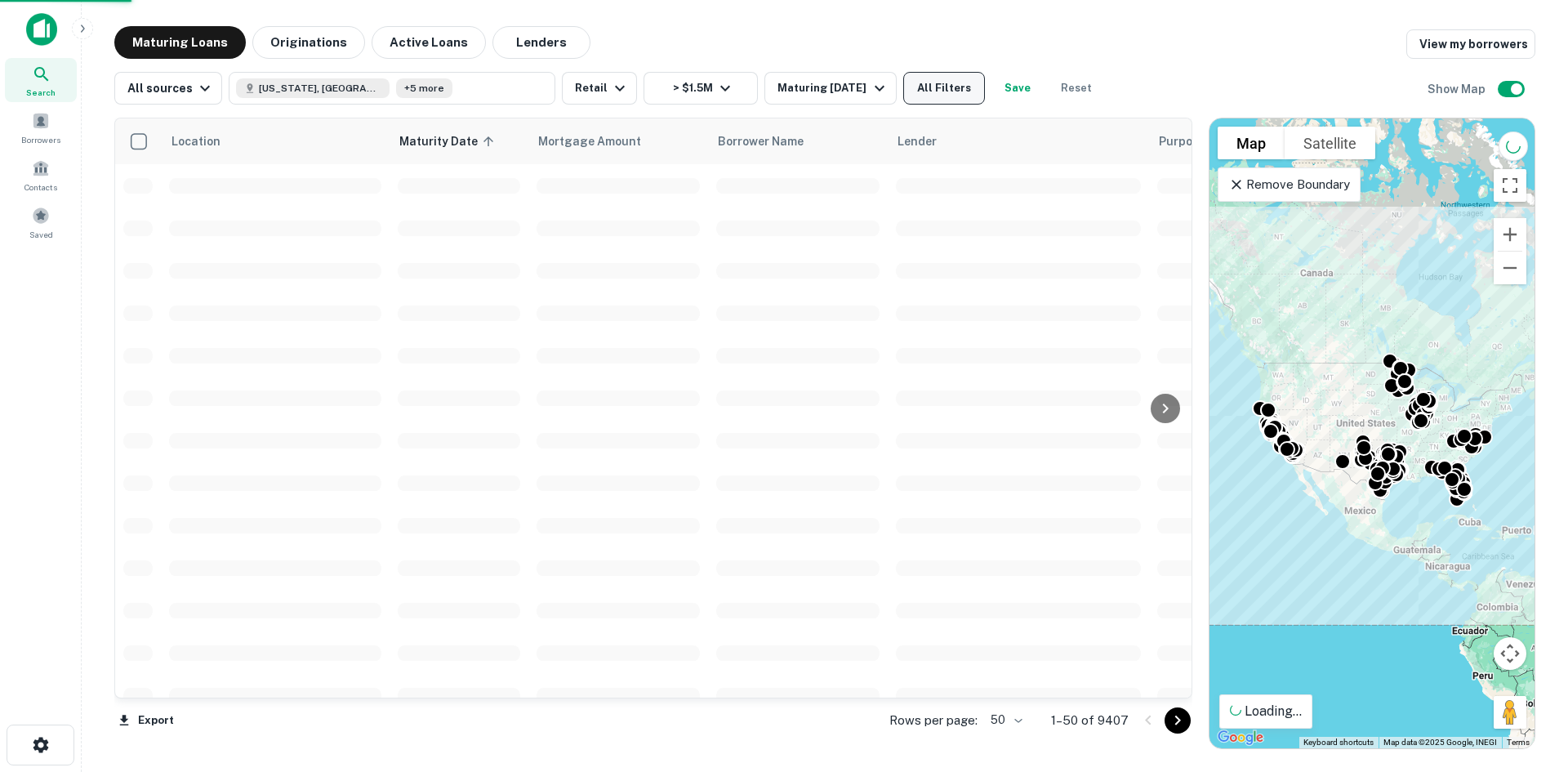
click at [956, 93] on button "All Filters" at bounding box center [944, 88] width 82 height 33
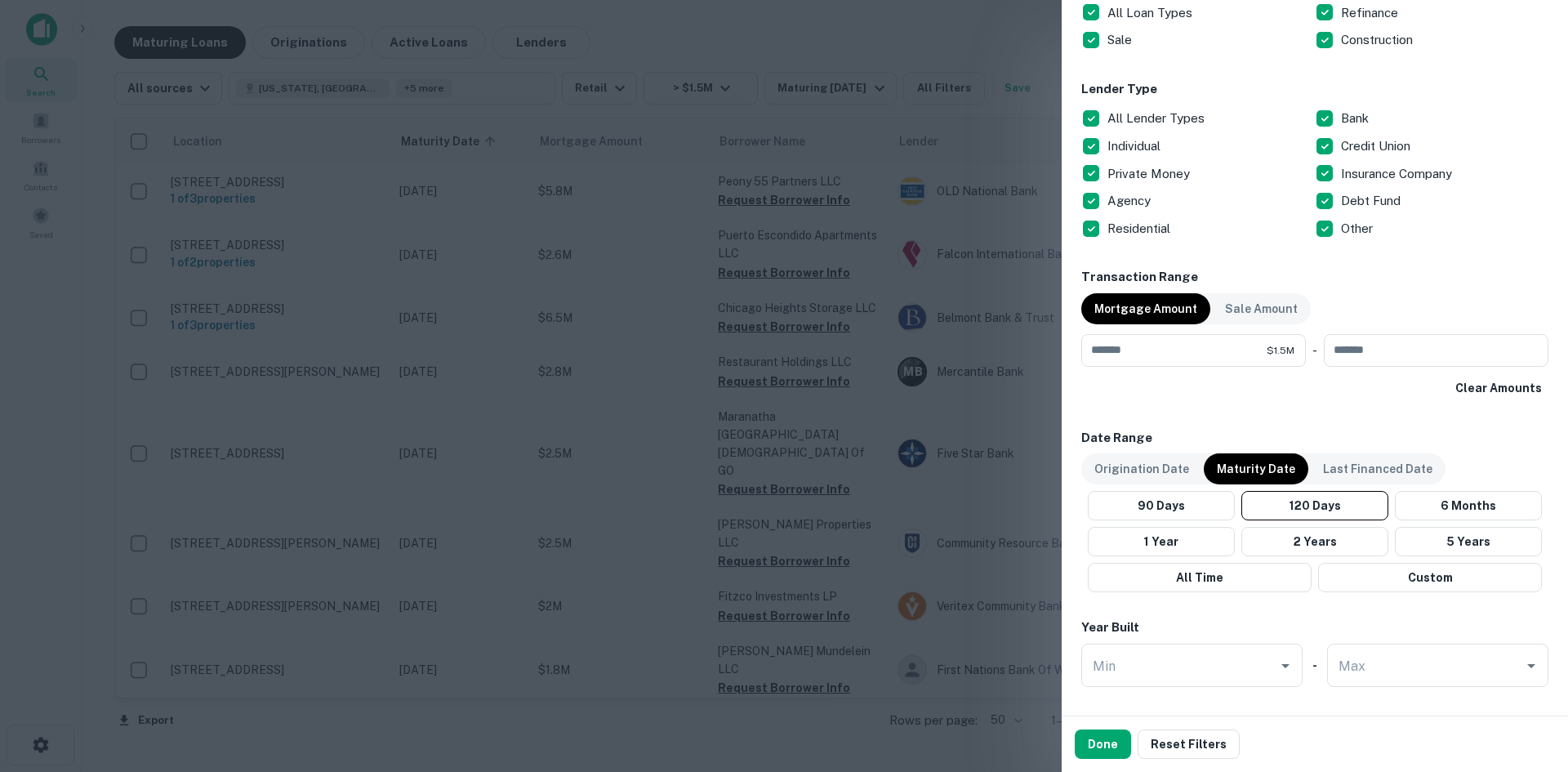
scroll to position [1062, 0]
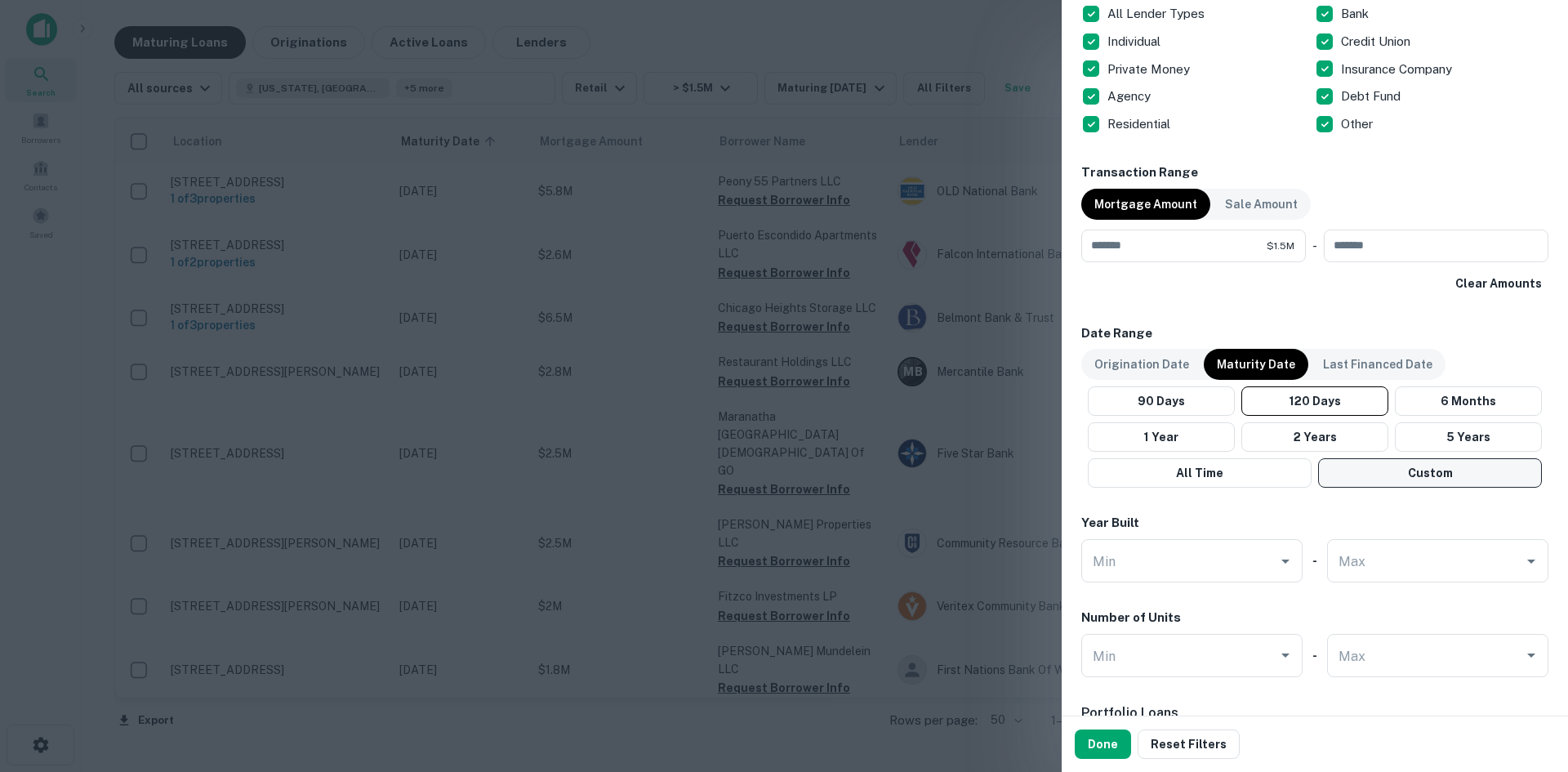
click at [1428, 469] on button "Custom" at bounding box center [1429, 473] width 223 height 29
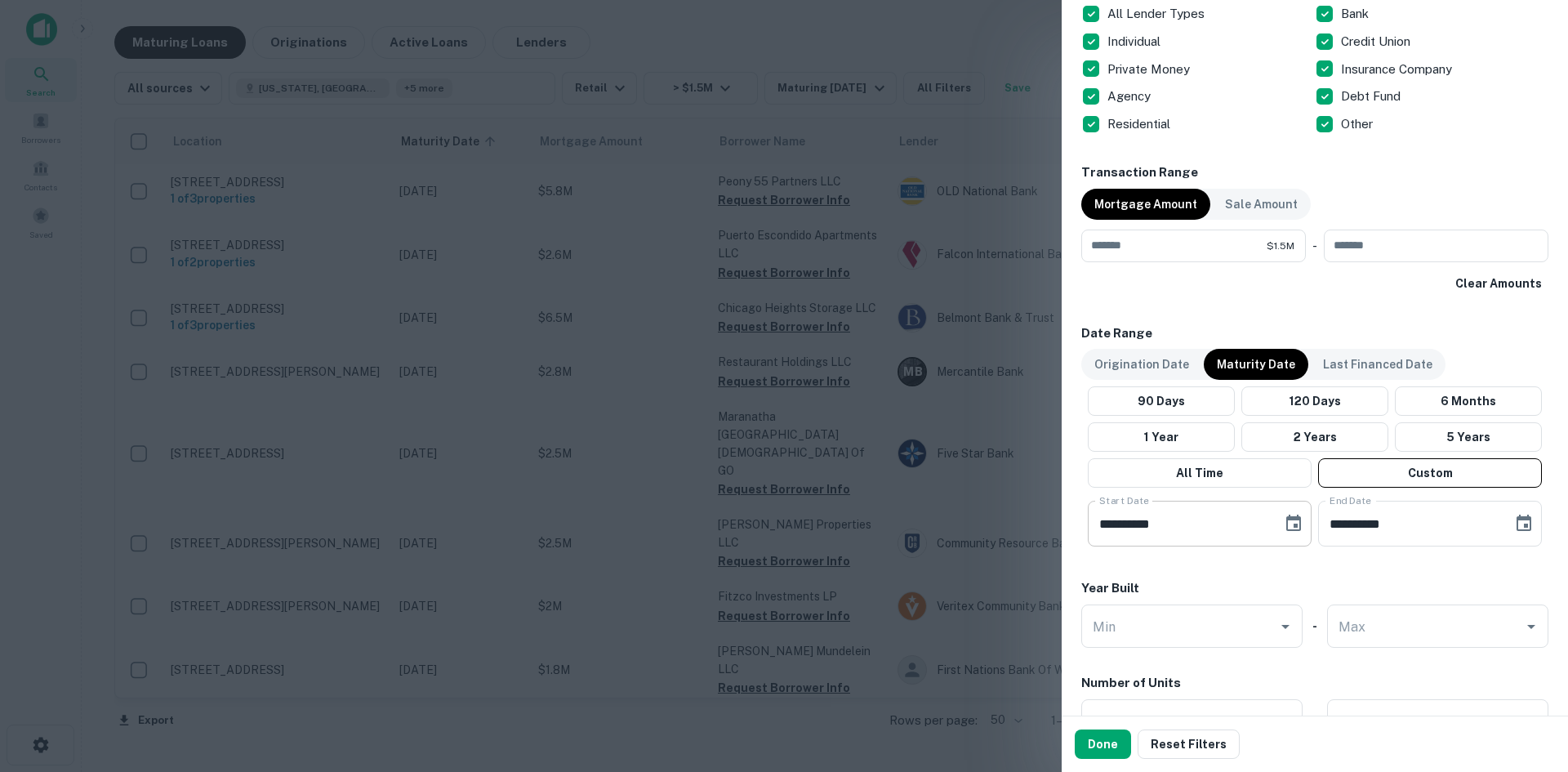
scroll to position [1144, 0]
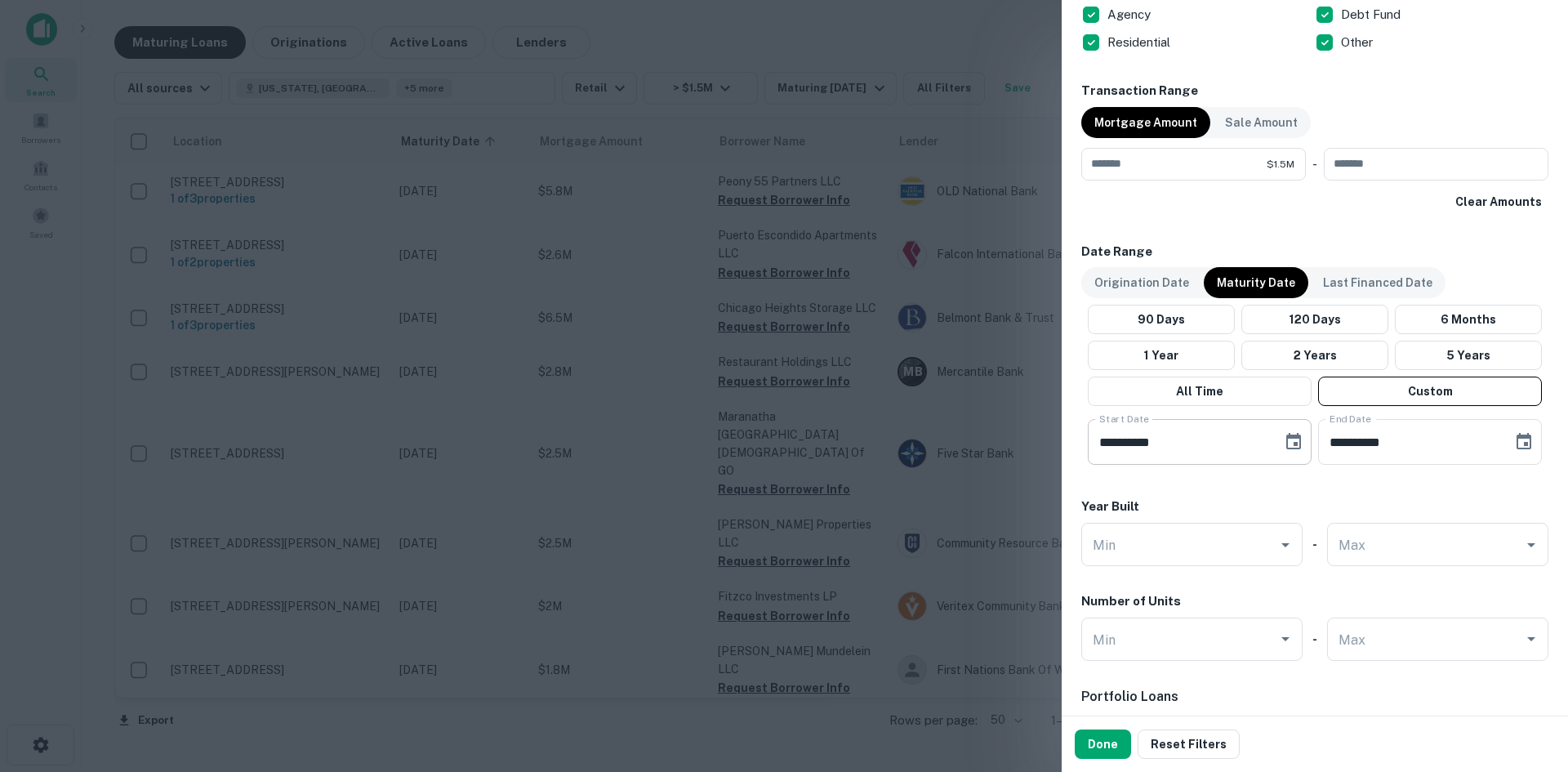
click at [1293, 442] on icon "Choose date, selected date is Jun 11, 2025" at bounding box center [1293, 441] width 15 height 16
click at [1321, 494] on icon "Next month" at bounding box center [1323, 491] width 5 height 10
click at [1292, 498] on icon "Previous month" at bounding box center [1290, 491] width 20 height 20
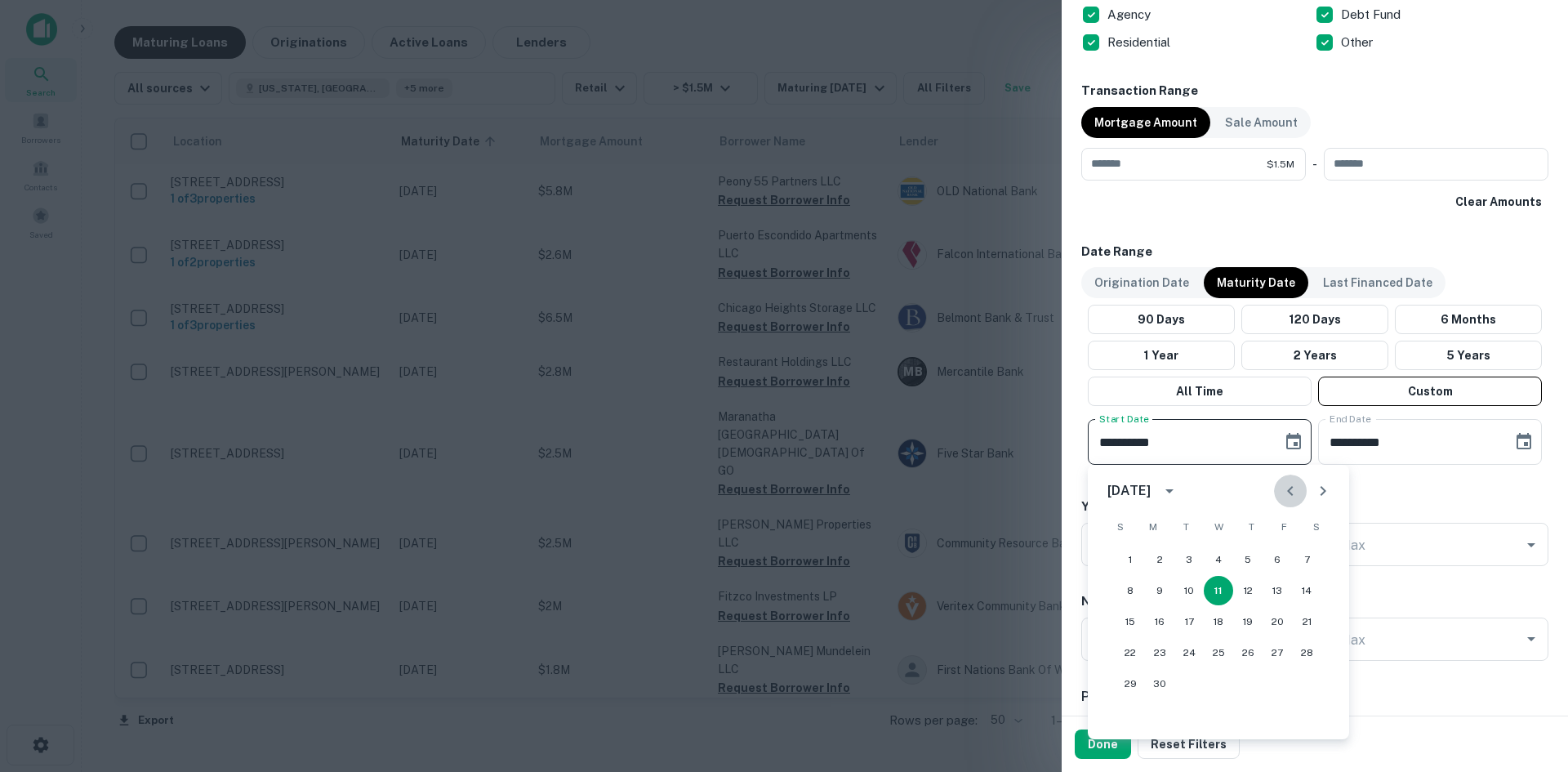
click at [1292, 498] on icon "Previous month" at bounding box center [1290, 491] width 20 height 20
click at [1321, 497] on icon "Next month" at bounding box center [1322, 491] width 20 height 20
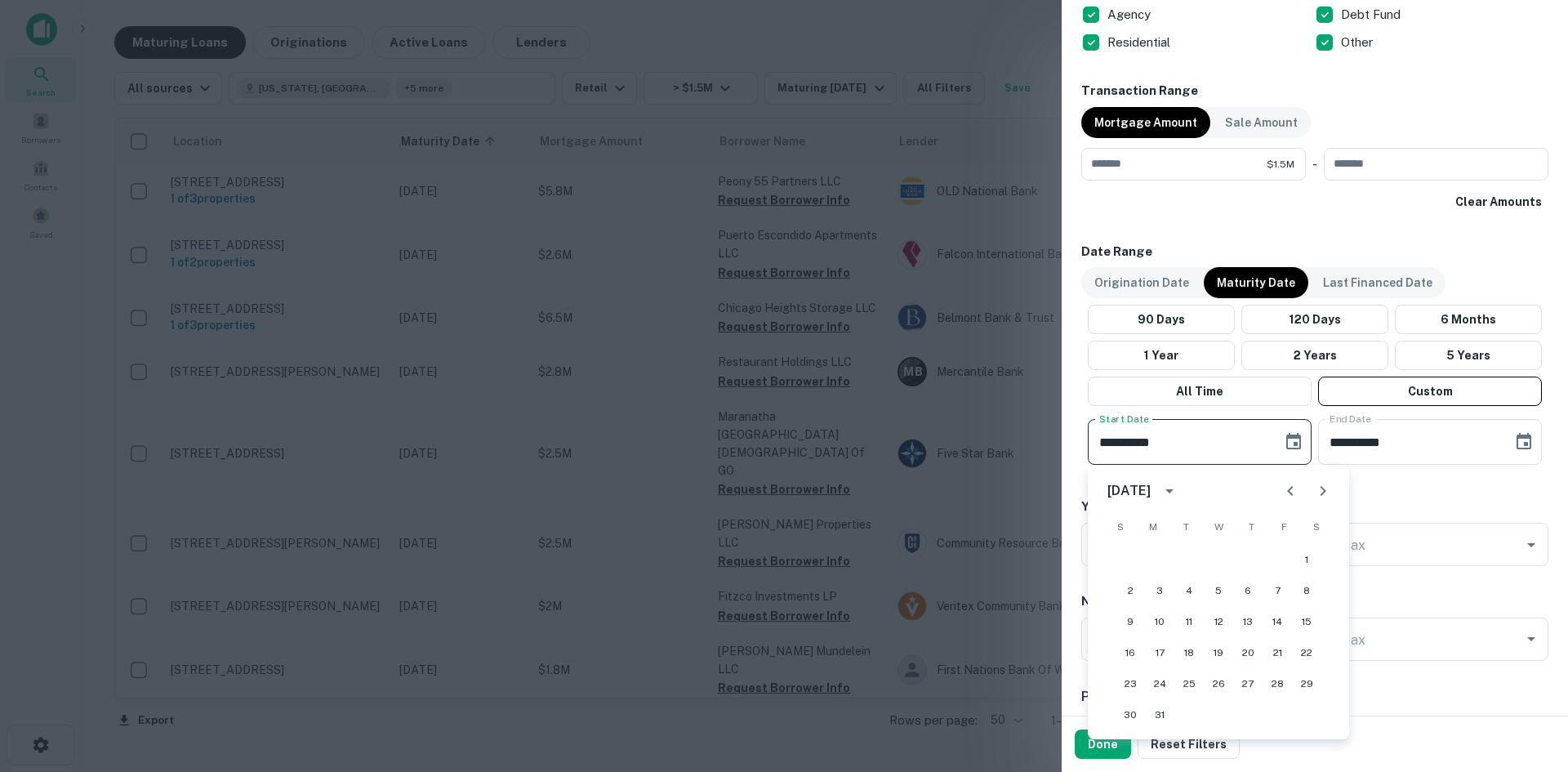
click at [1321, 496] on icon "Next month" at bounding box center [1322, 491] width 20 height 20
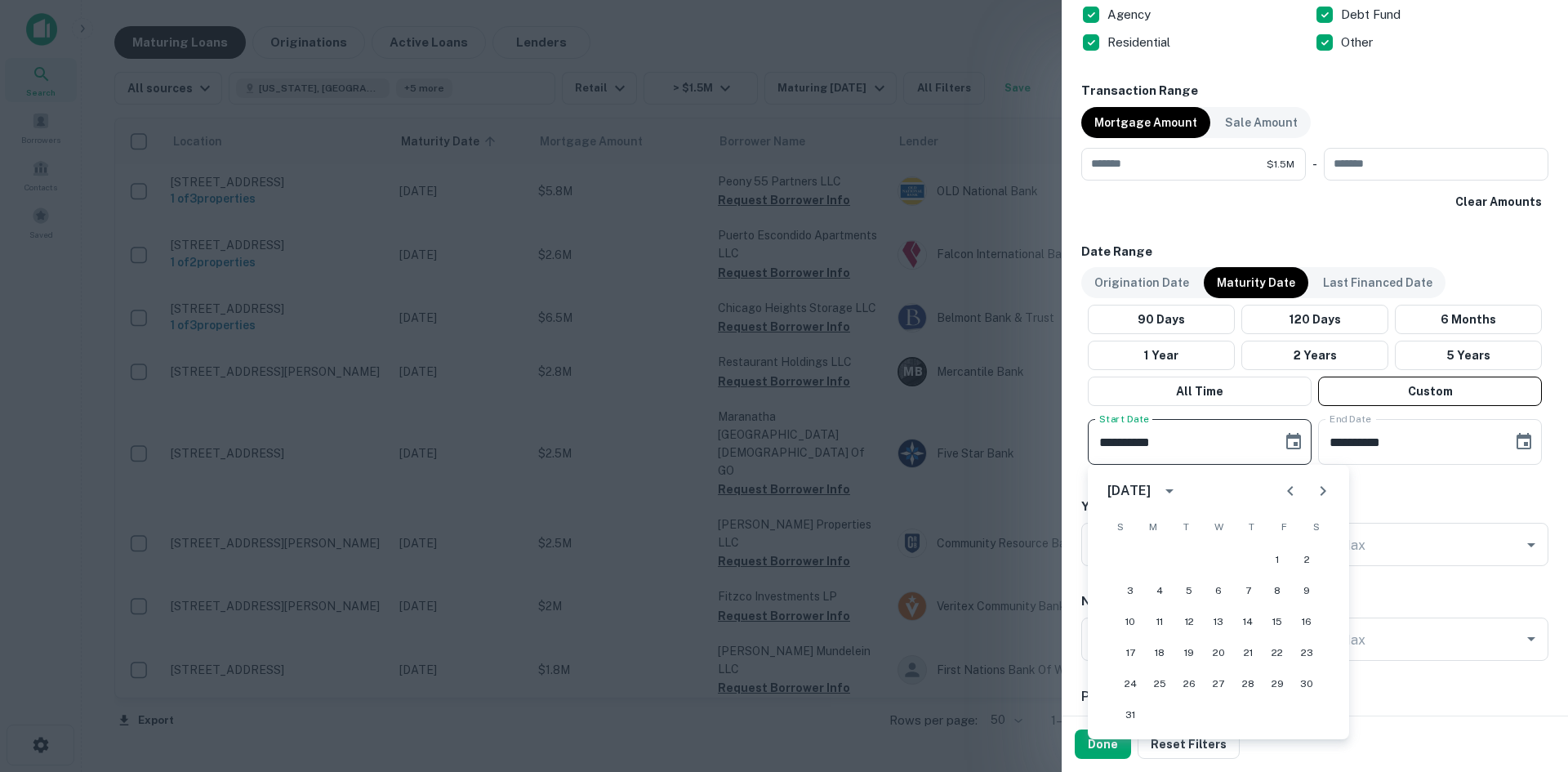
click at [1321, 496] on icon "Next month" at bounding box center [1322, 491] width 20 height 20
click at [1292, 499] on icon "Previous month" at bounding box center [1290, 491] width 20 height 20
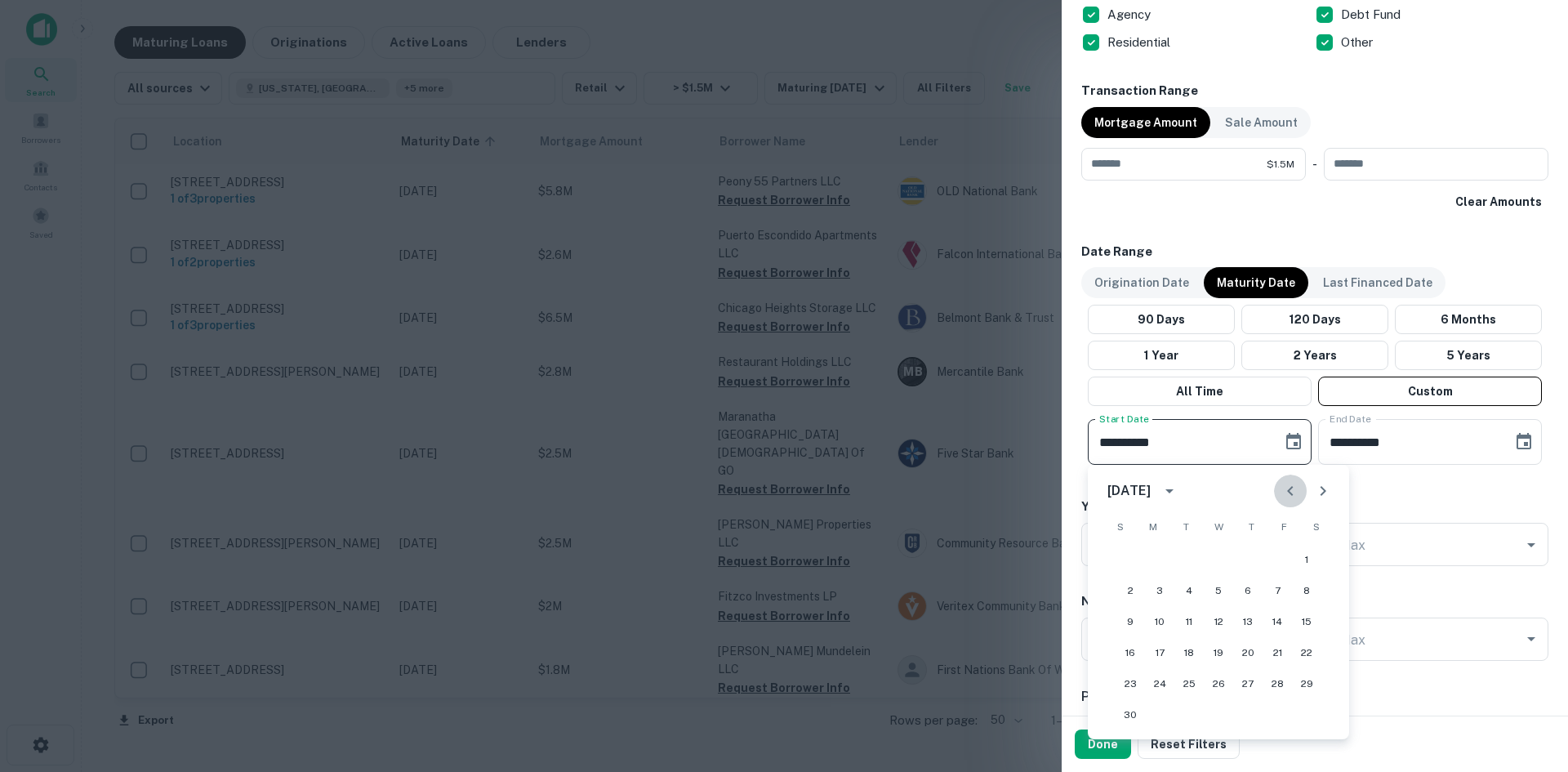
click at [1292, 499] on icon "Previous month" at bounding box center [1290, 491] width 20 height 20
click at [1314, 500] on icon "Next month" at bounding box center [1322, 491] width 20 height 20
click at [1328, 492] on icon "Next month" at bounding box center [1322, 491] width 20 height 20
click at [1154, 619] on button "15" at bounding box center [1159, 622] width 29 height 29
type input "**********"
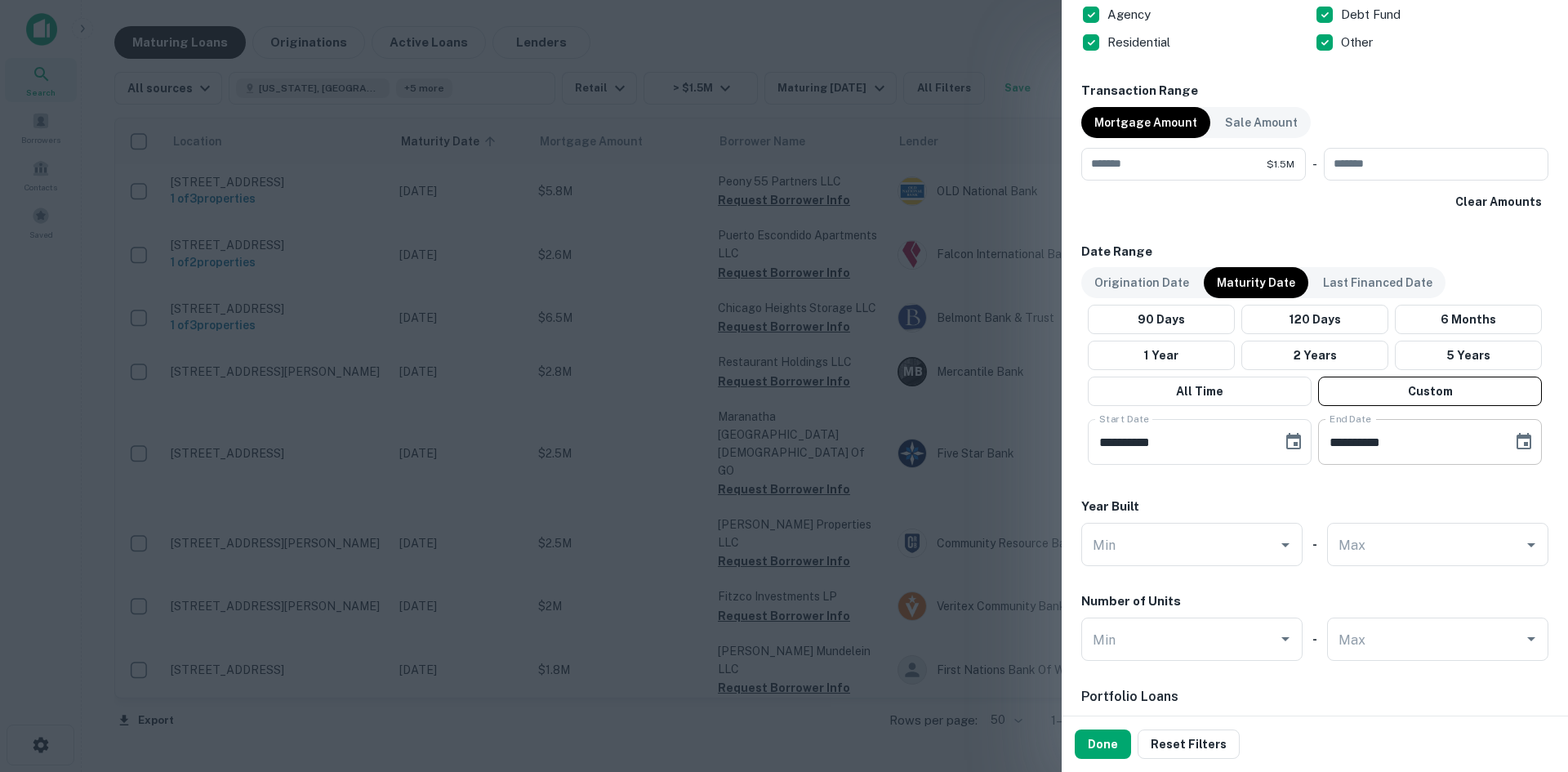
click at [1520, 439] on icon "Choose date, selected date is Oct 9, 2025" at bounding box center [1524, 442] width 20 height 20
click at [1493, 493] on icon "Next month" at bounding box center [1503, 491] width 20 height 20
click at [1494, 493] on icon "Next month" at bounding box center [1503, 491] width 20 height 20
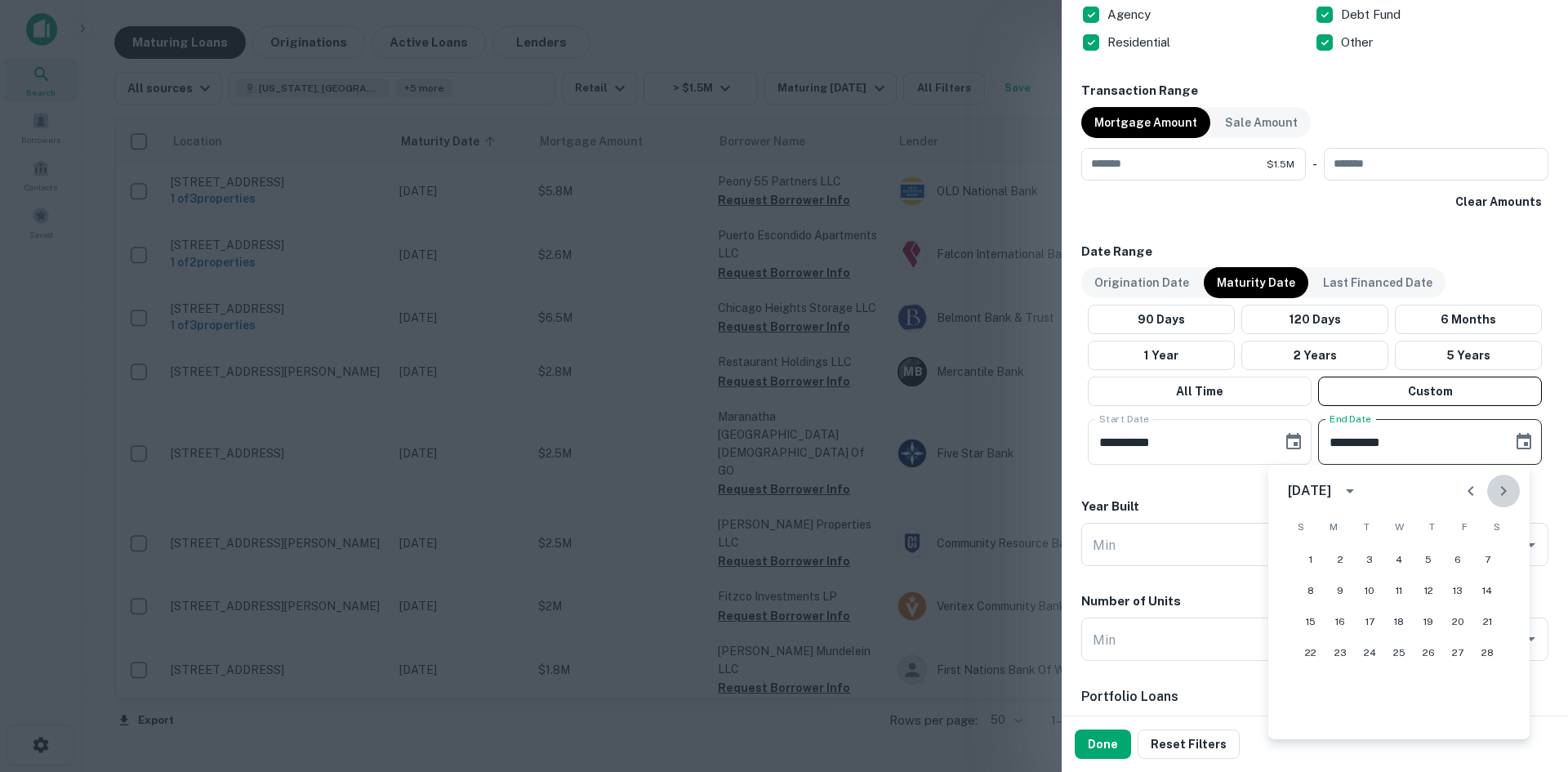
click at [1494, 493] on icon "Next month" at bounding box center [1503, 491] width 20 height 20
click at [1345, 559] on button "1" at bounding box center [1339, 559] width 29 height 29
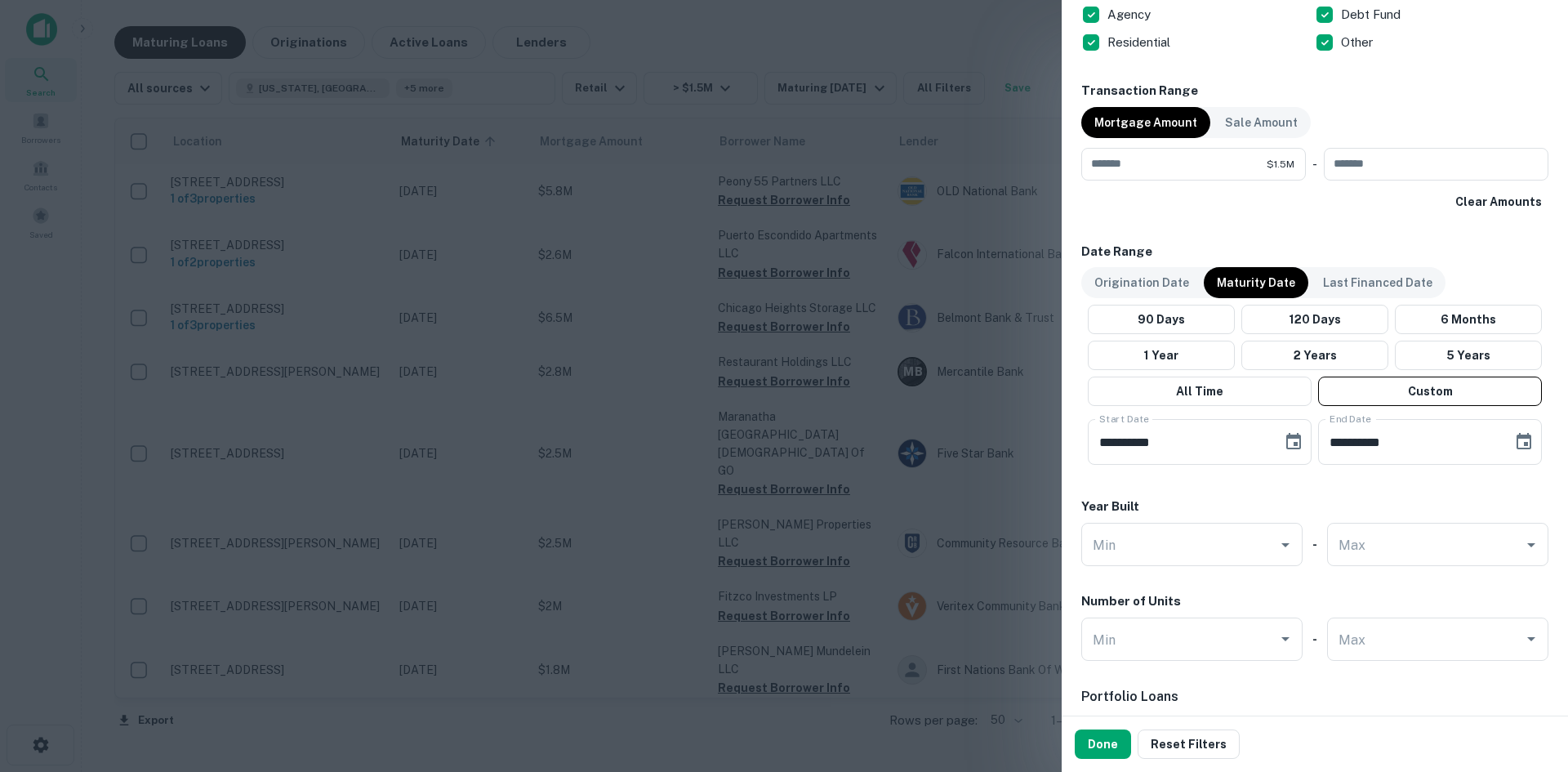
type input "**********"
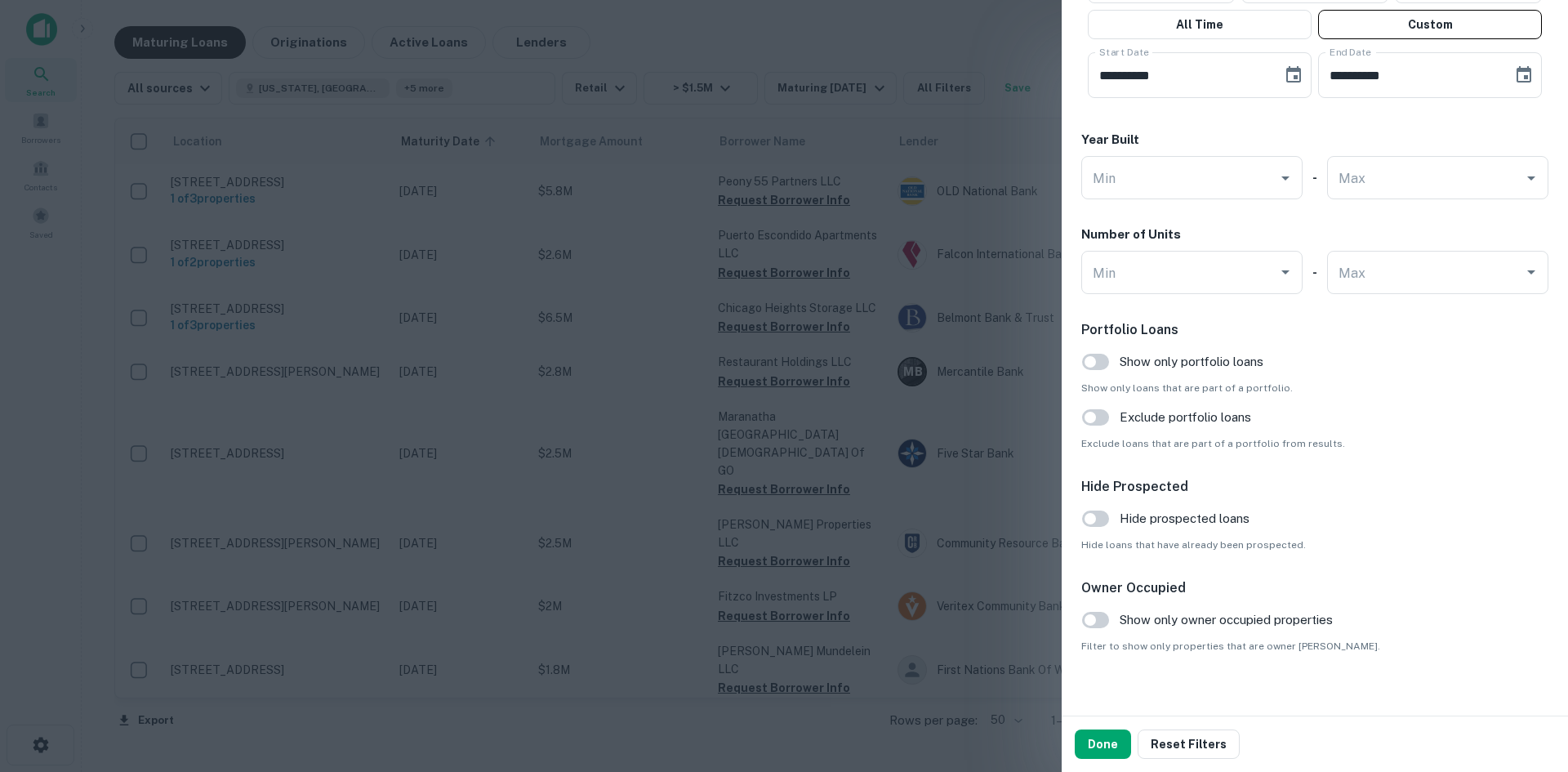
scroll to position [1527, 0]
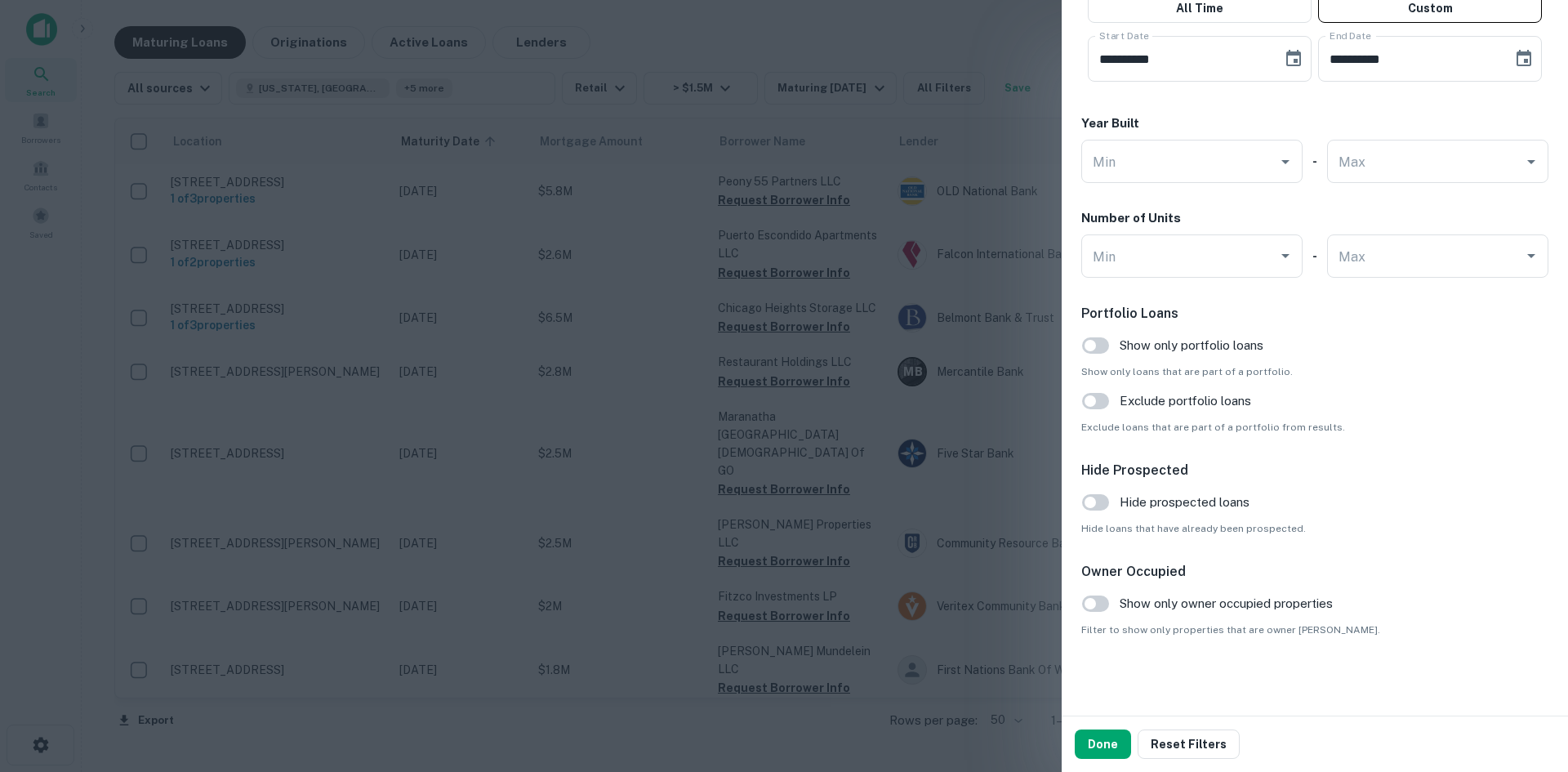
click at [1101, 746] on button "Done" at bounding box center [1102, 744] width 56 height 29
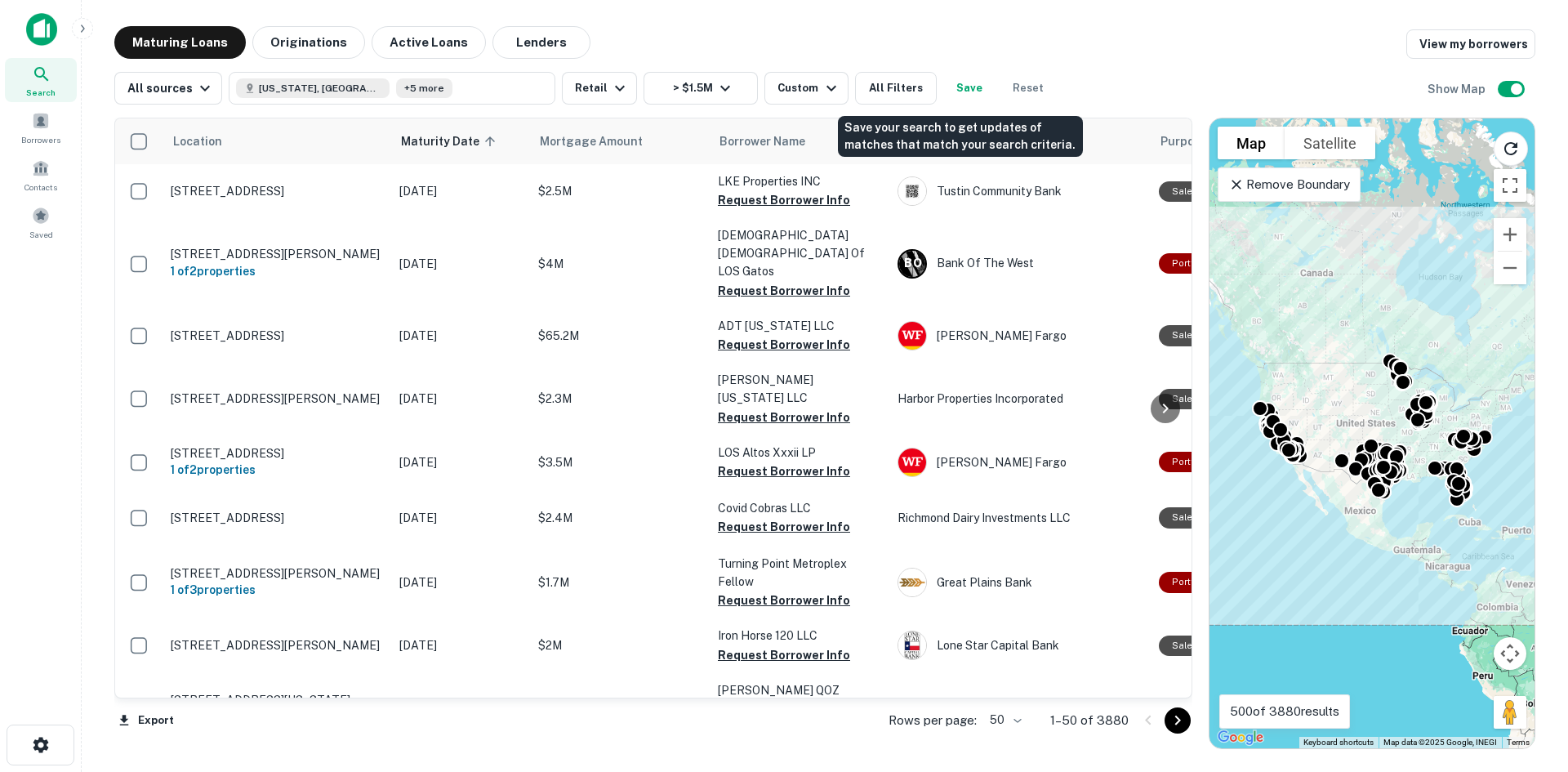
click at [950, 87] on button "Save" at bounding box center [969, 88] width 53 height 33
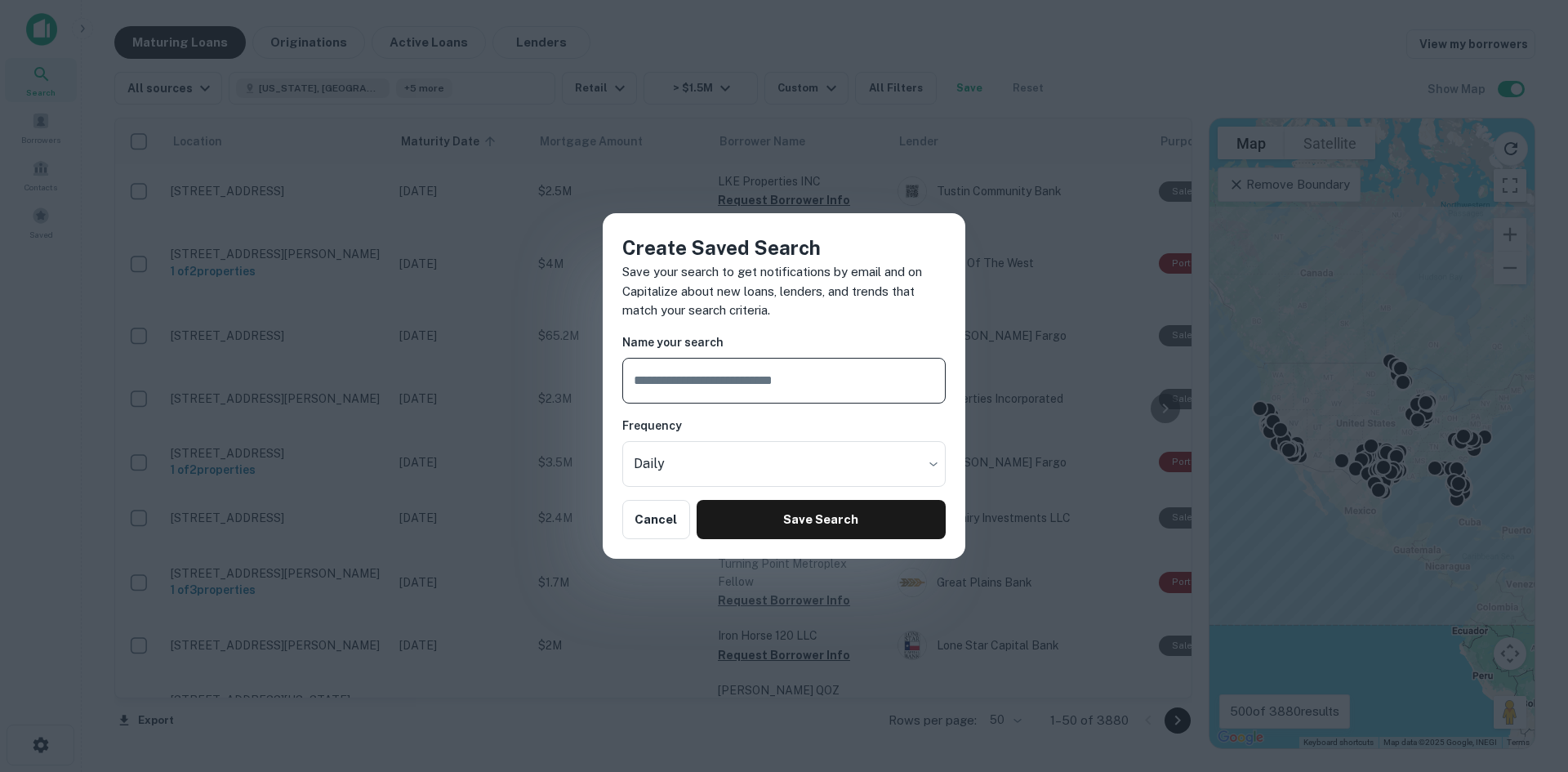
click at [760, 378] on input "text" at bounding box center [783, 380] width 323 height 45
click at [752, 456] on body "Search Borrowers Contacts Saved Maturing Loans Originations Active Loans Lender…" at bounding box center [784, 386] width 1568 height 772
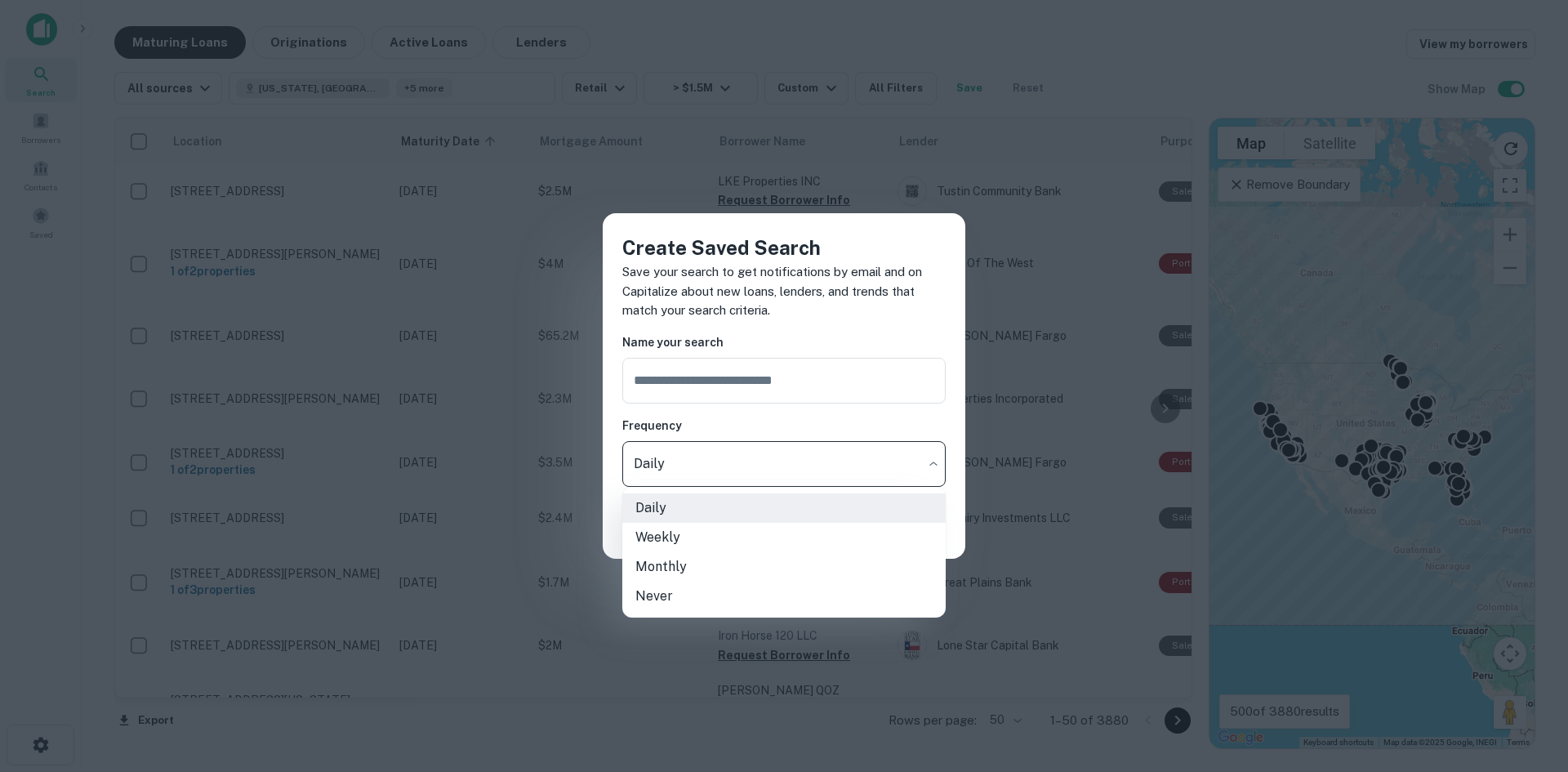
click at [681, 538] on li "Weekly" at bounding box center [783, 537] width 323 height 29
type input "******"
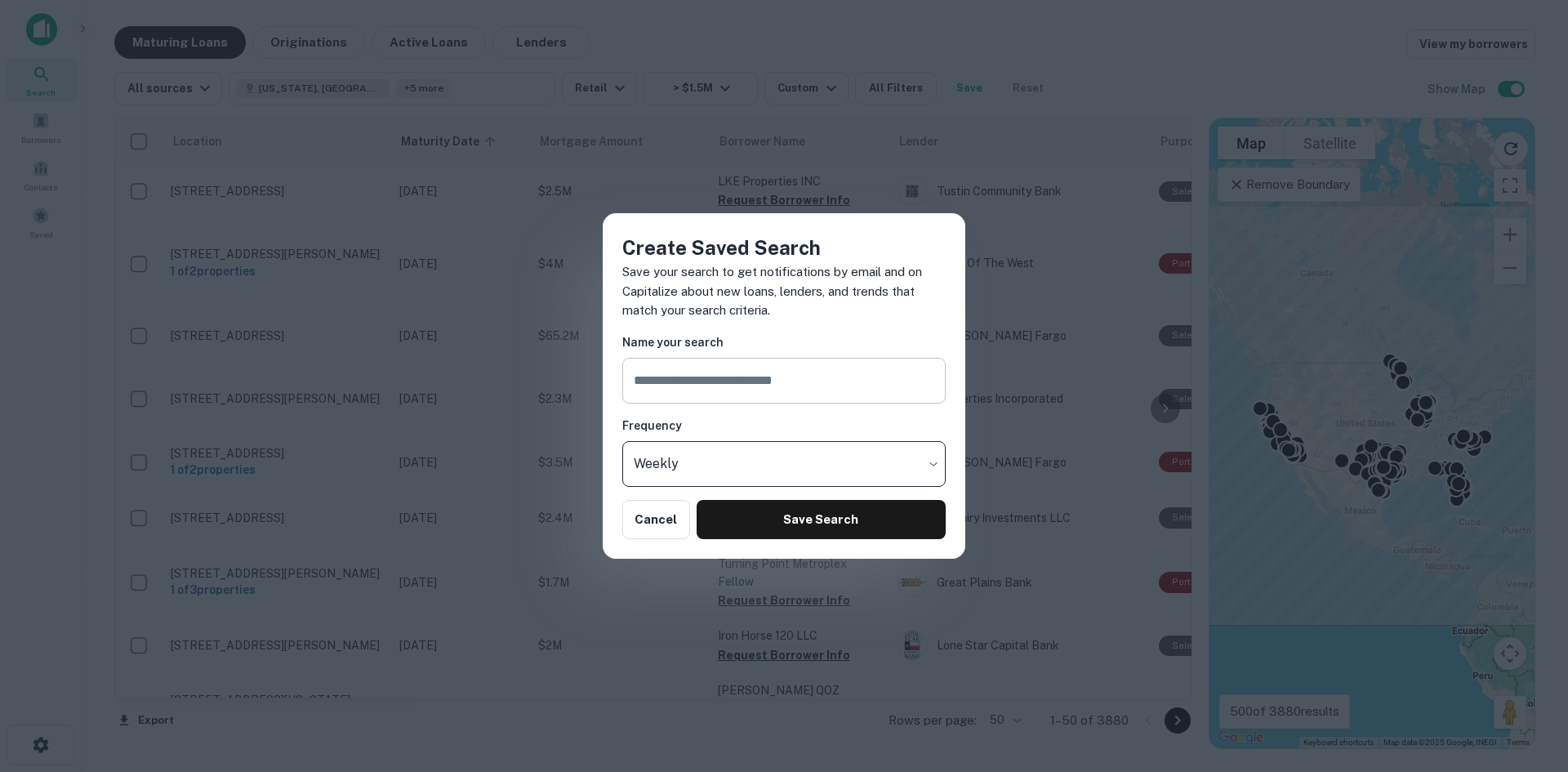
click at [681, 385] on input "text" at bounding box center [783, 380] width 323 height 45
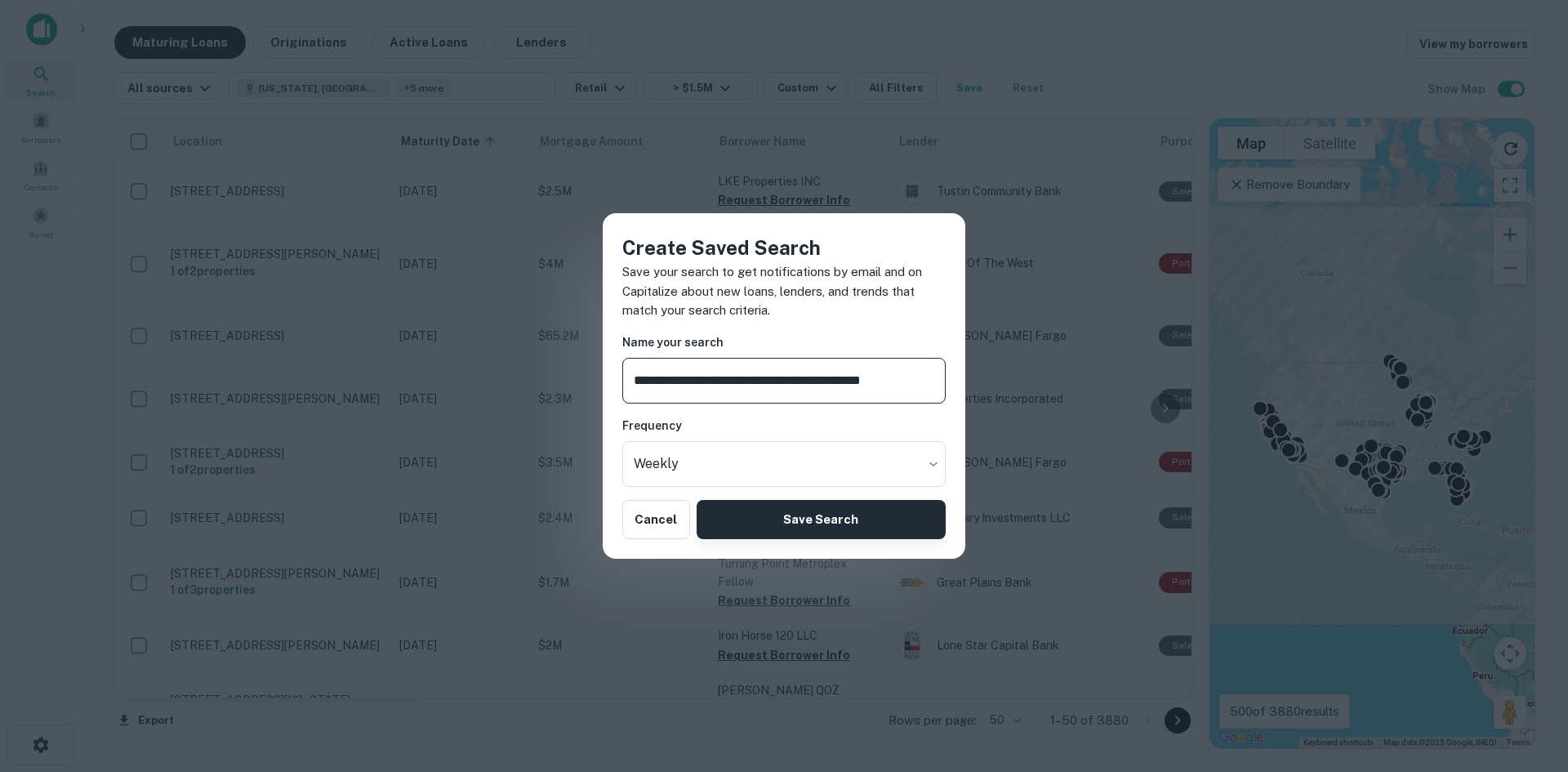
type input "**********"
click at [757, 523] on button "Save Search" at bounding box center [821, 520] width 249 height 39
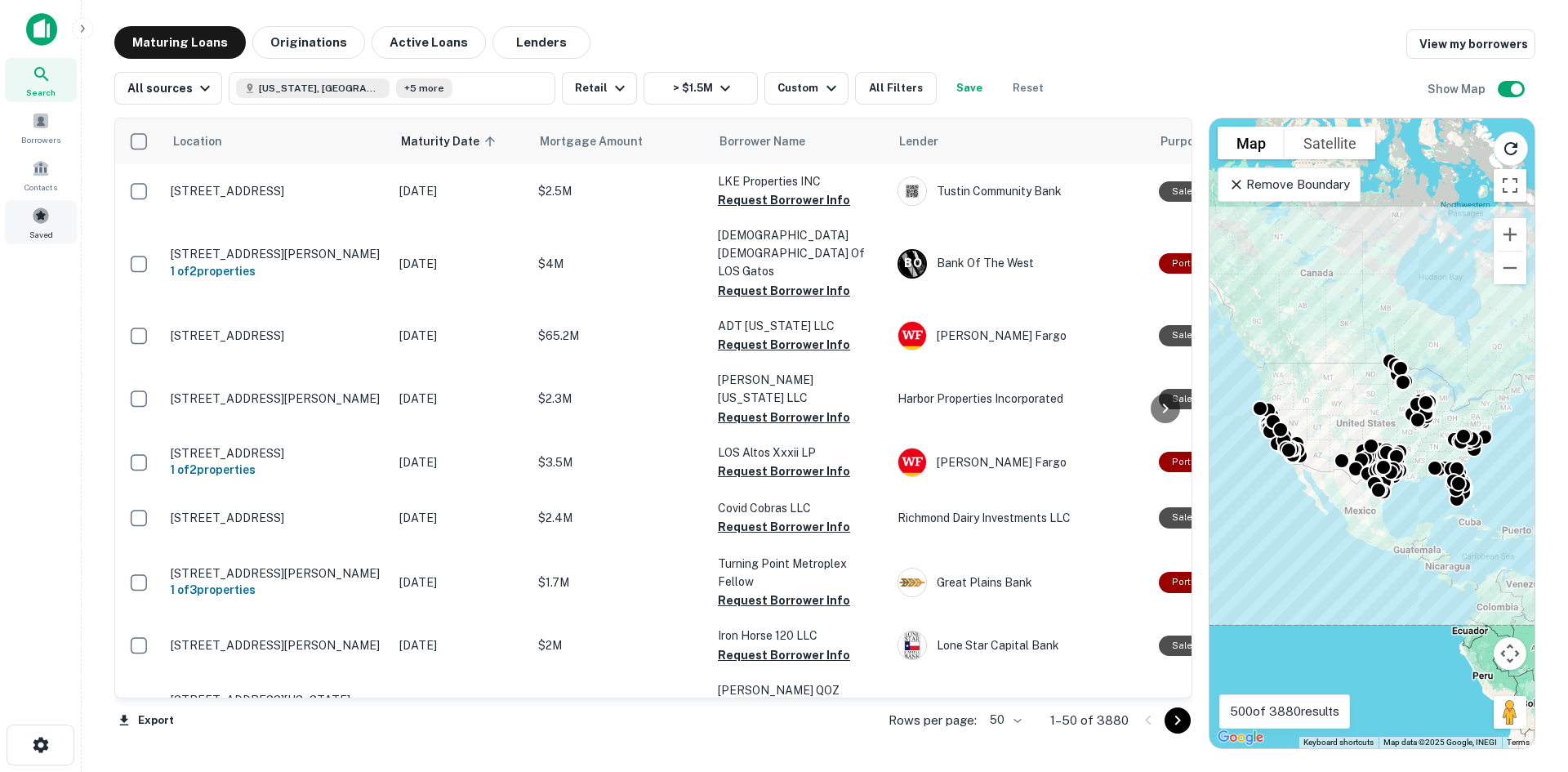
drag, startPoint x: 33, startPoint y: 223, endPoint x: 47, endPoint y: 256, distance: 35.8
click at [34, 224] on div "Saved" at bounding box center [41, 223] width 72 height 45
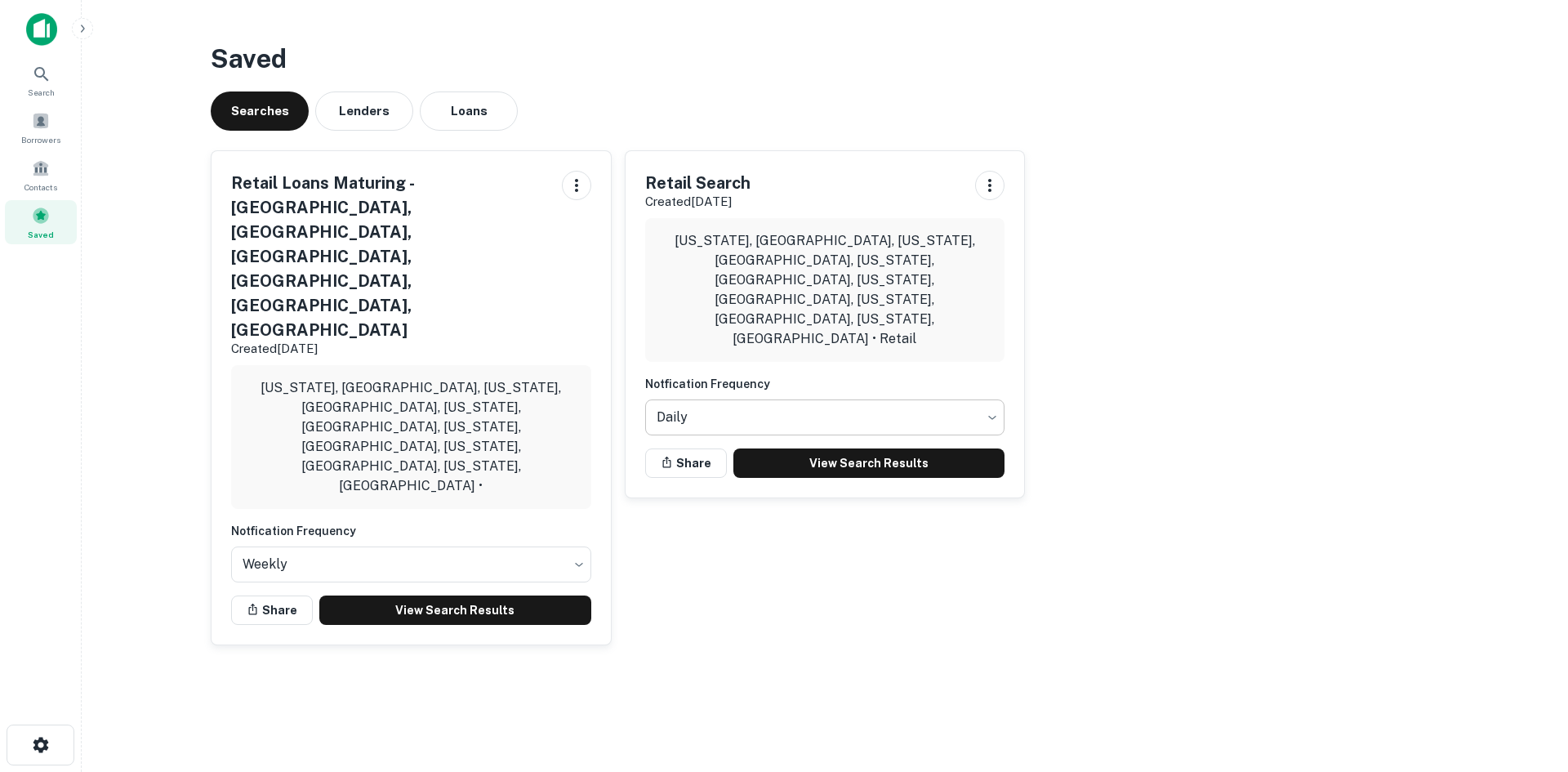
click at [698, 359] on body "Search Borrowers Contacts Saved Saved Searches Lenders Loans Retail Loans Matur…" at bounding box center [784, 386] width 1568 height 772
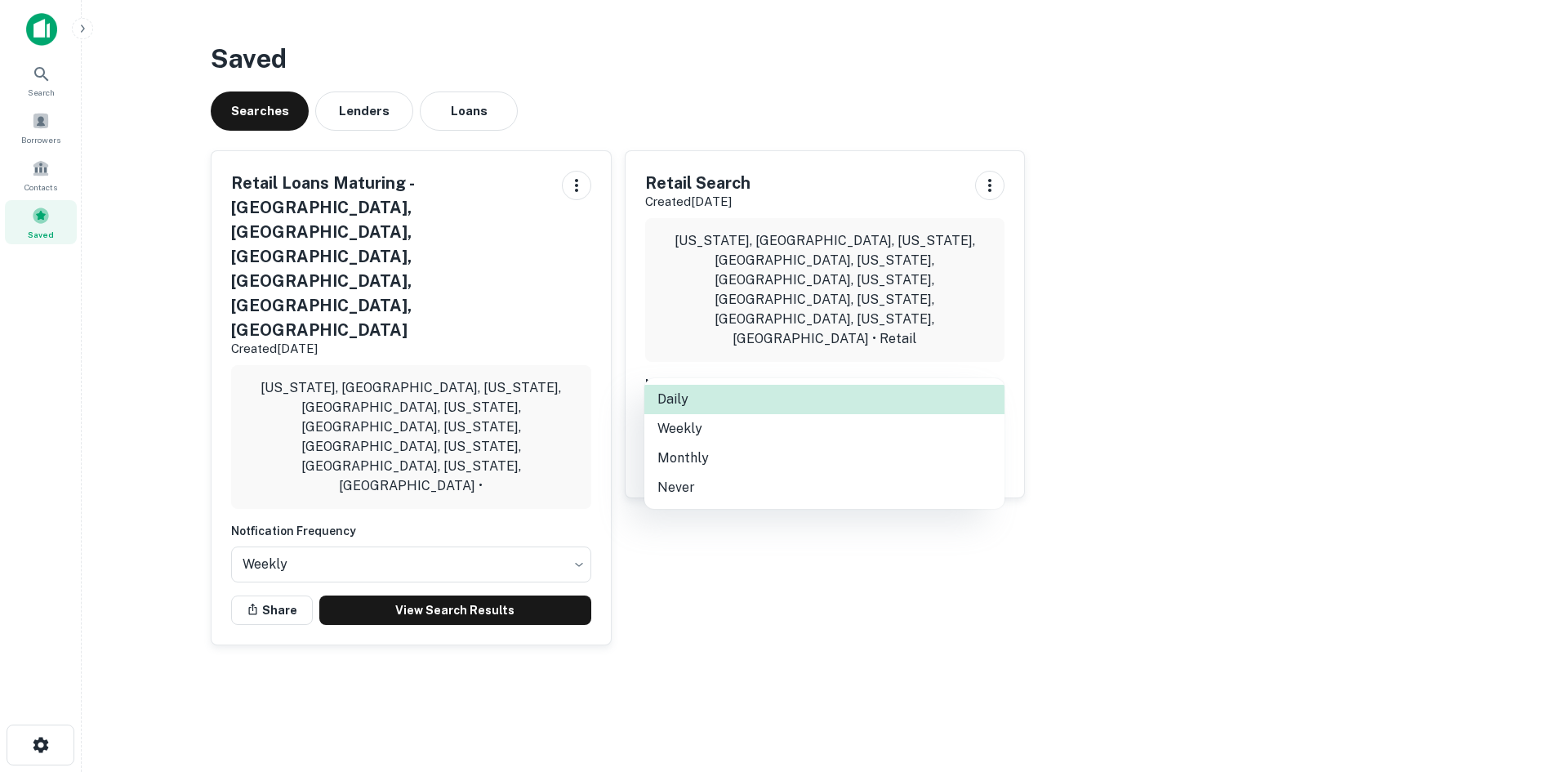
click at [684, 450] on li "Monthly" at bounding box center [824, 458] width 360 height 29
type input "*******"
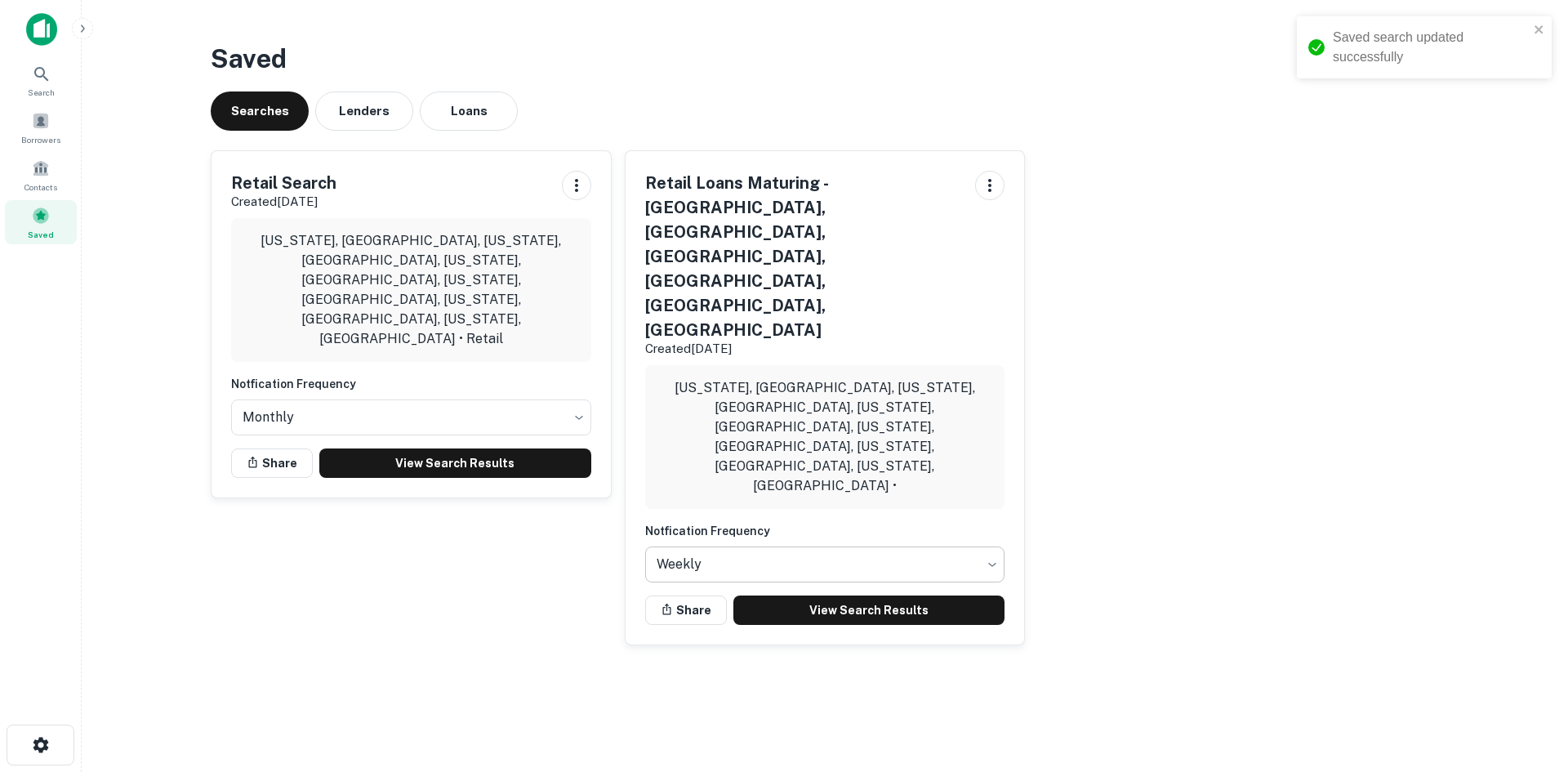
click at [722, 385] on body "Saved search updated successfully Search Borrowers Contacts Saved Saved Searche…" at bounding box center [784, 386] width 1568 height 772
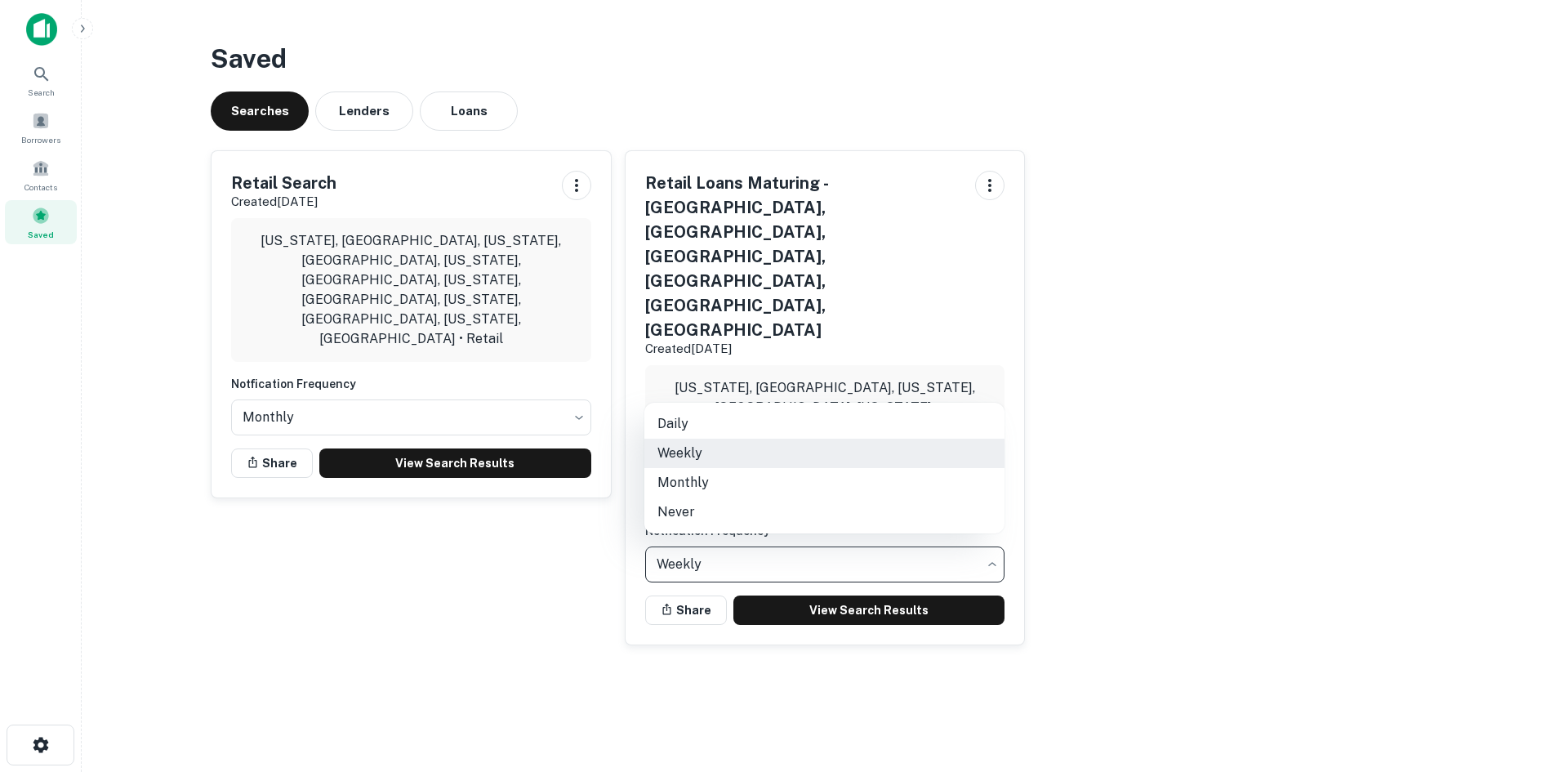
click at [424, 241] on div at bounding box center [784, 386] width 1568 height 772
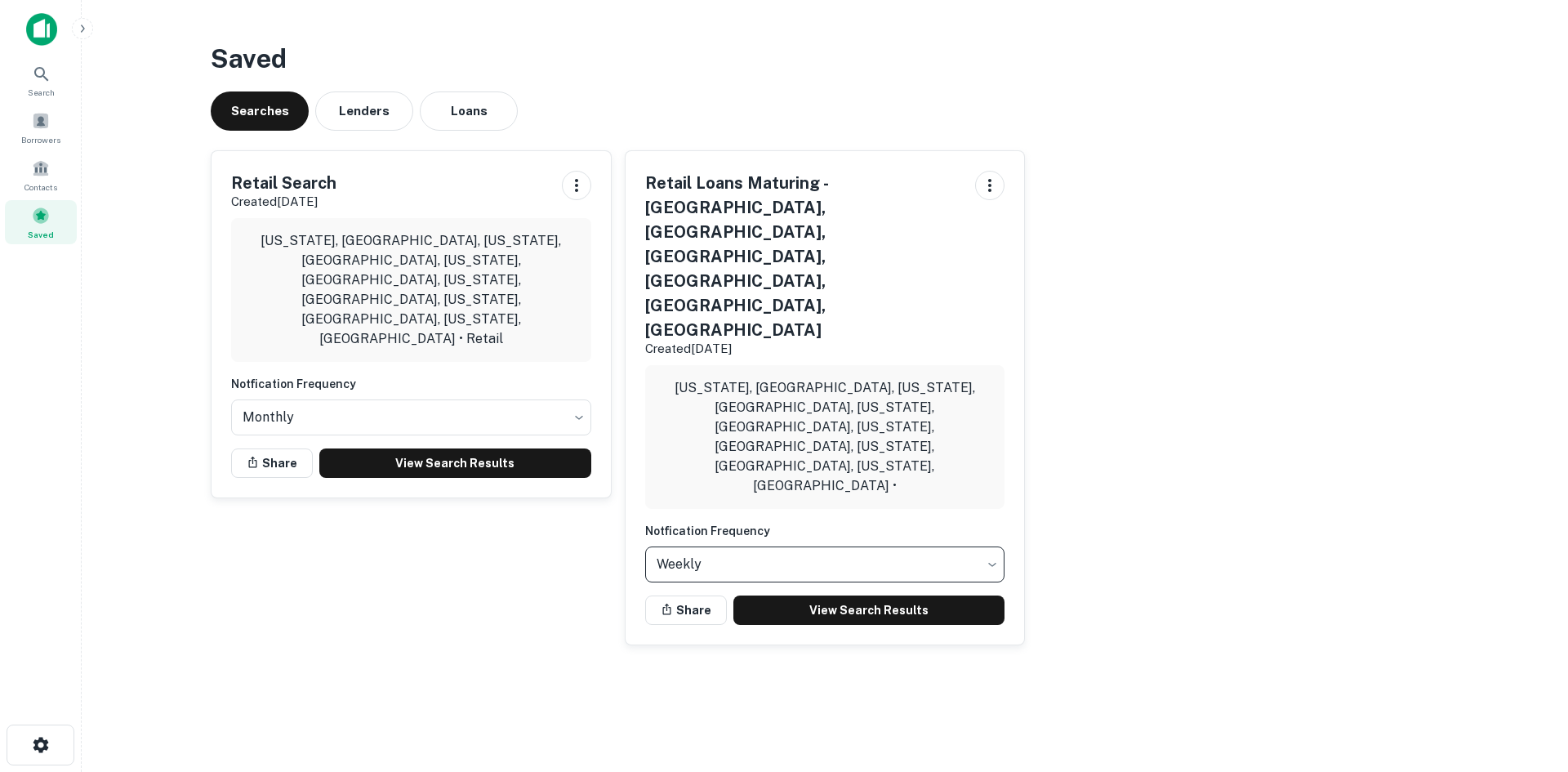
click at [707, 213] on h5 "Retail Loans Maturing - TX, CA, FL, NC, IL, MN" at bounding box center [804, 256] width 318 height 172
click at [847, 596] on link "View Search Results" at bounding box center [869, 610] width 272 height 29
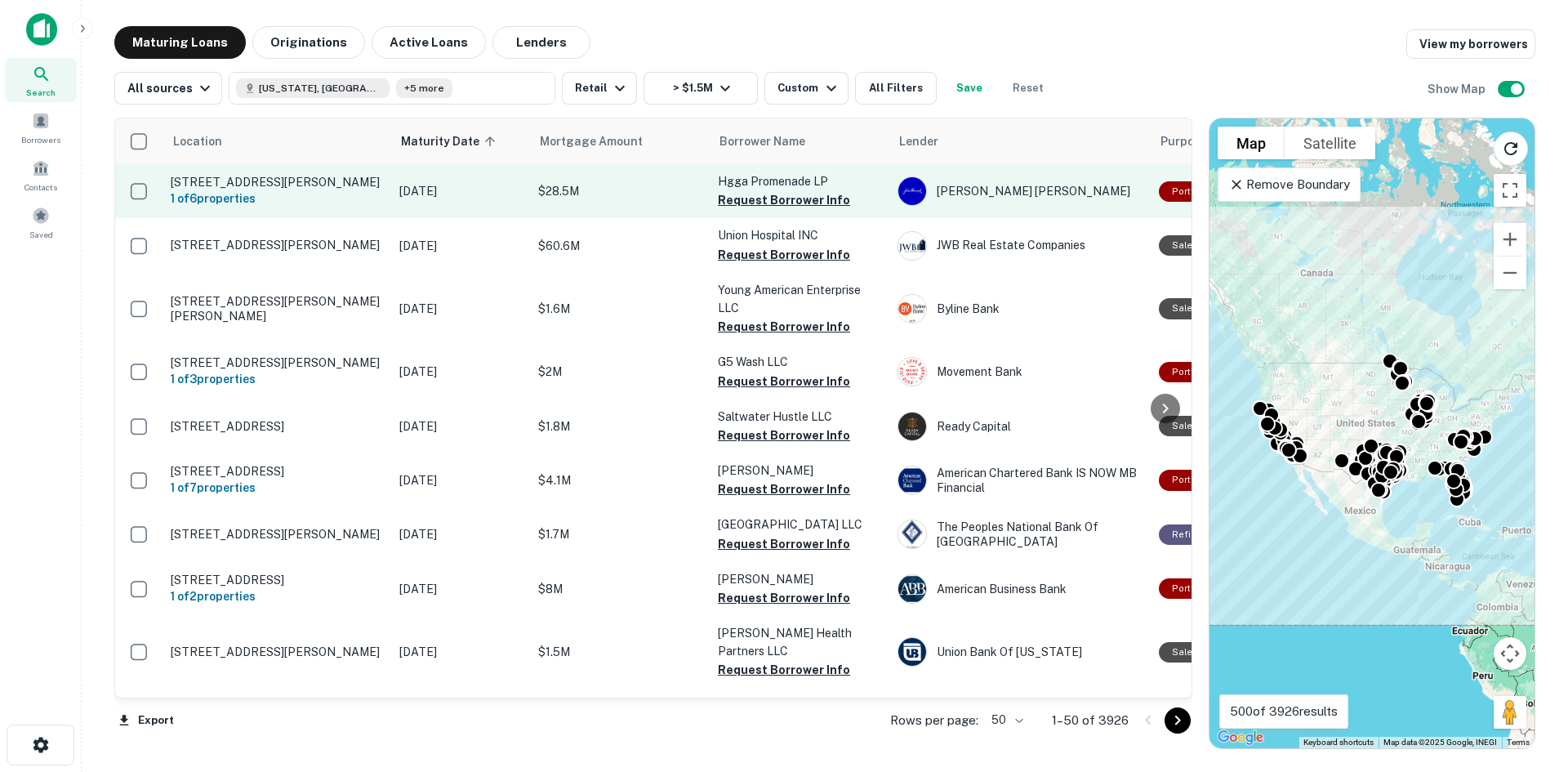
click at [264, 183] on p "[STREET_ADDRESS][PERSON_NAME]" at bounding box center [277, 182] width 213 height 15
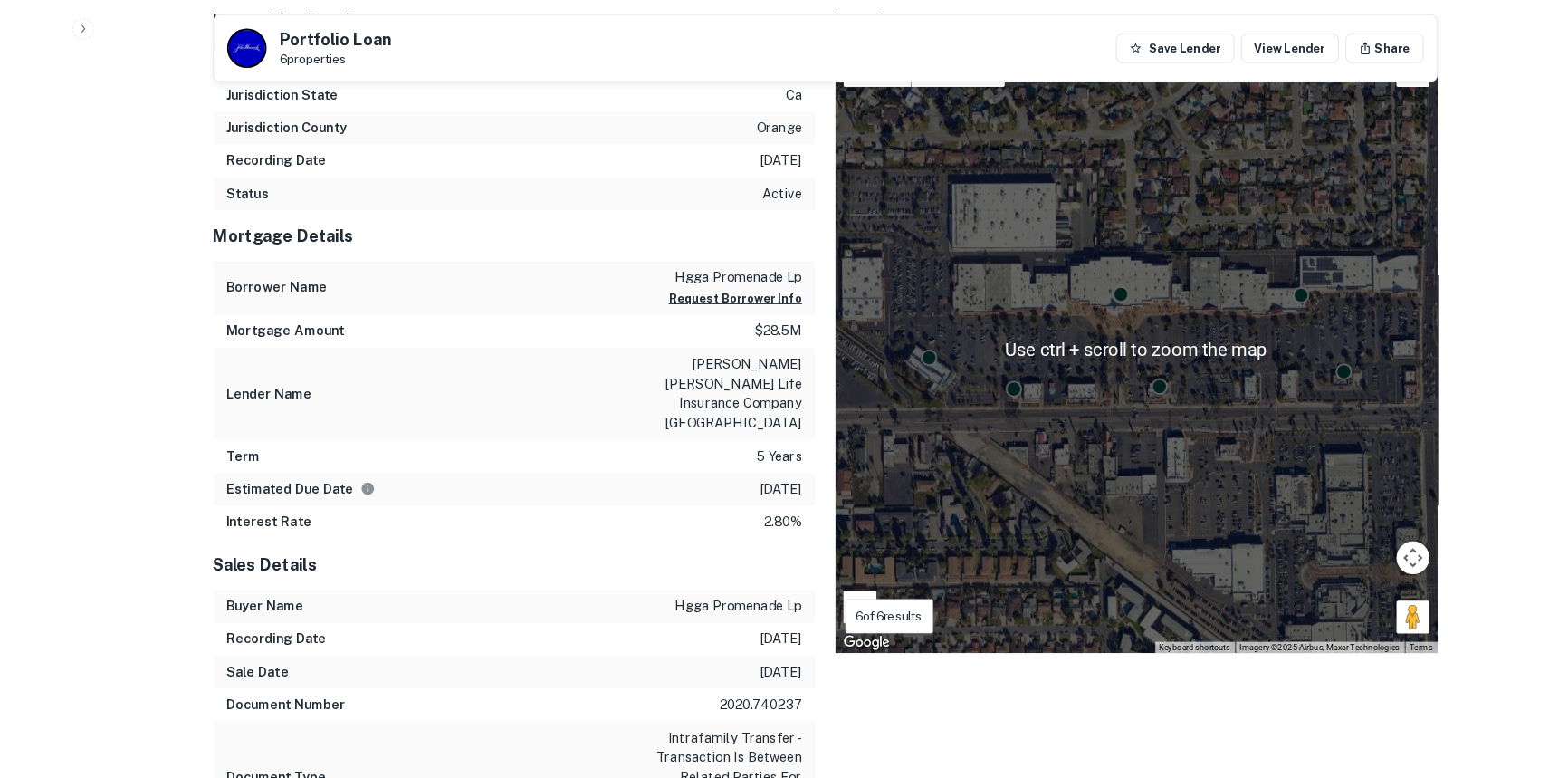
scroll to position [1269, 0]
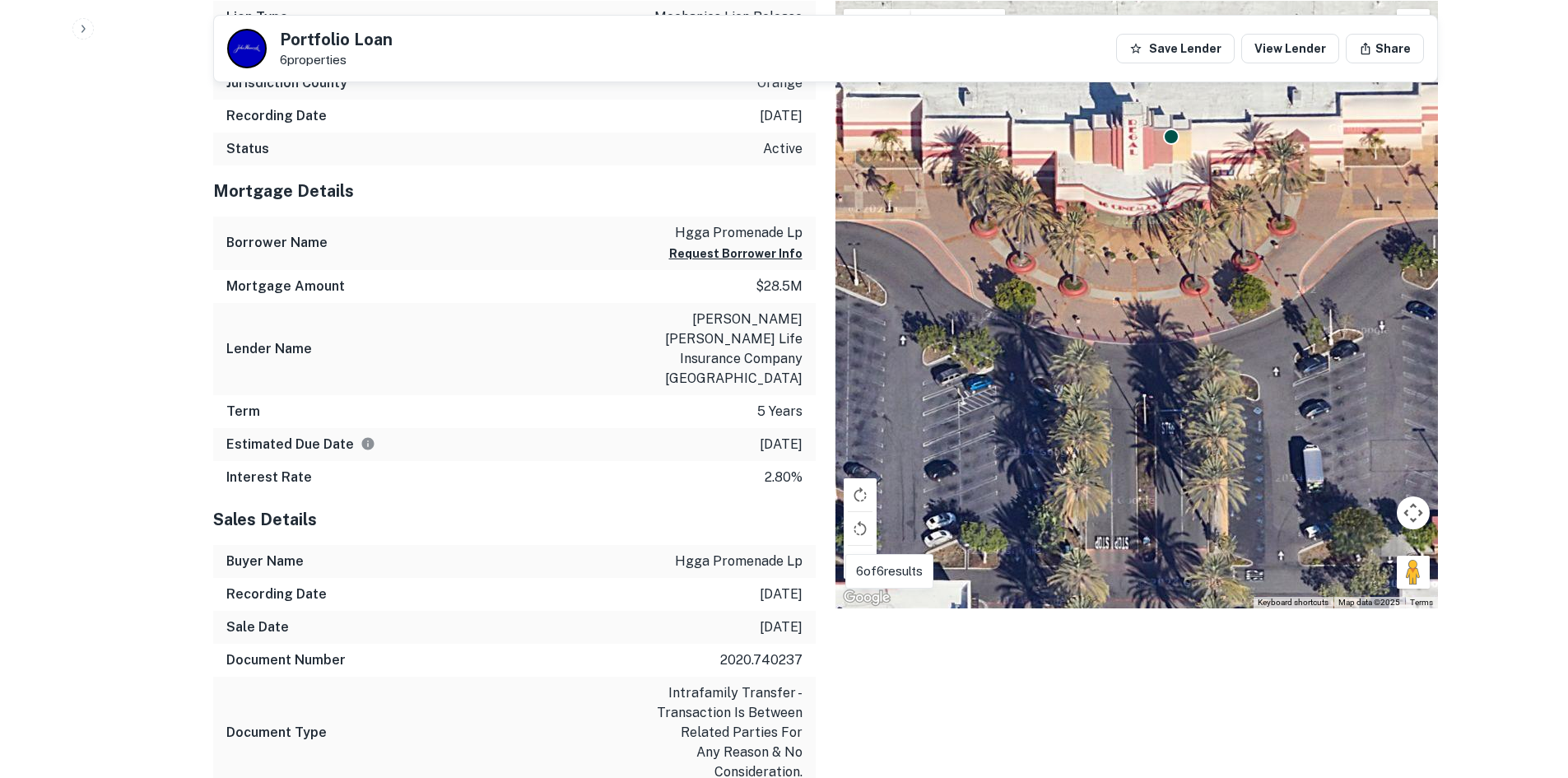
drag, startPoint x: 1153, startPoint y: 354, endPoint x: 1140, endPoint y: 745, distance: 391.2
click at [1140, 745] on div "Locations To navigate the map with touch gestures double-tap and hold your fing…" at bounding box center [1127, 425] width 623 height 951
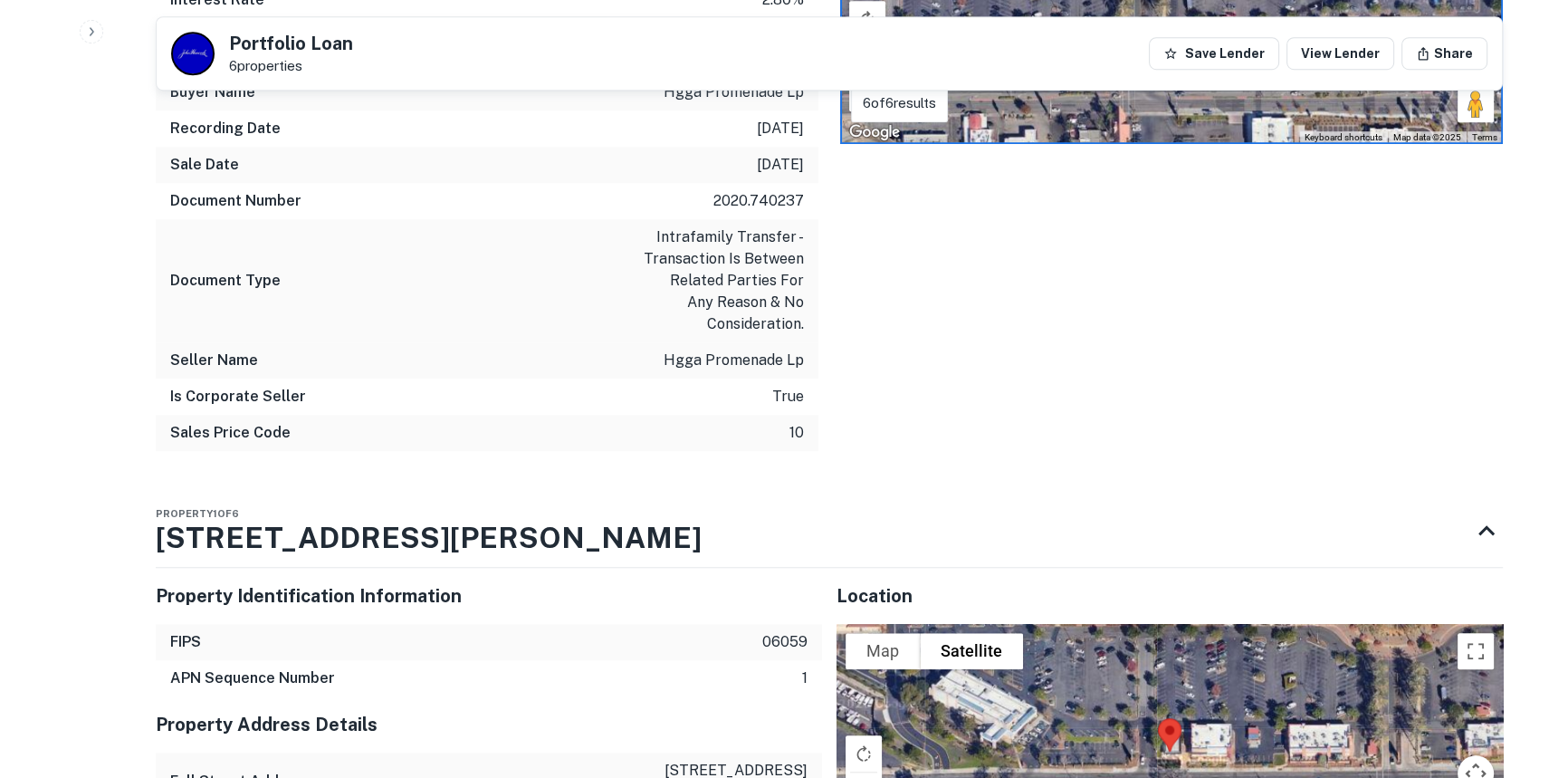
scroll to position [1433, 0]
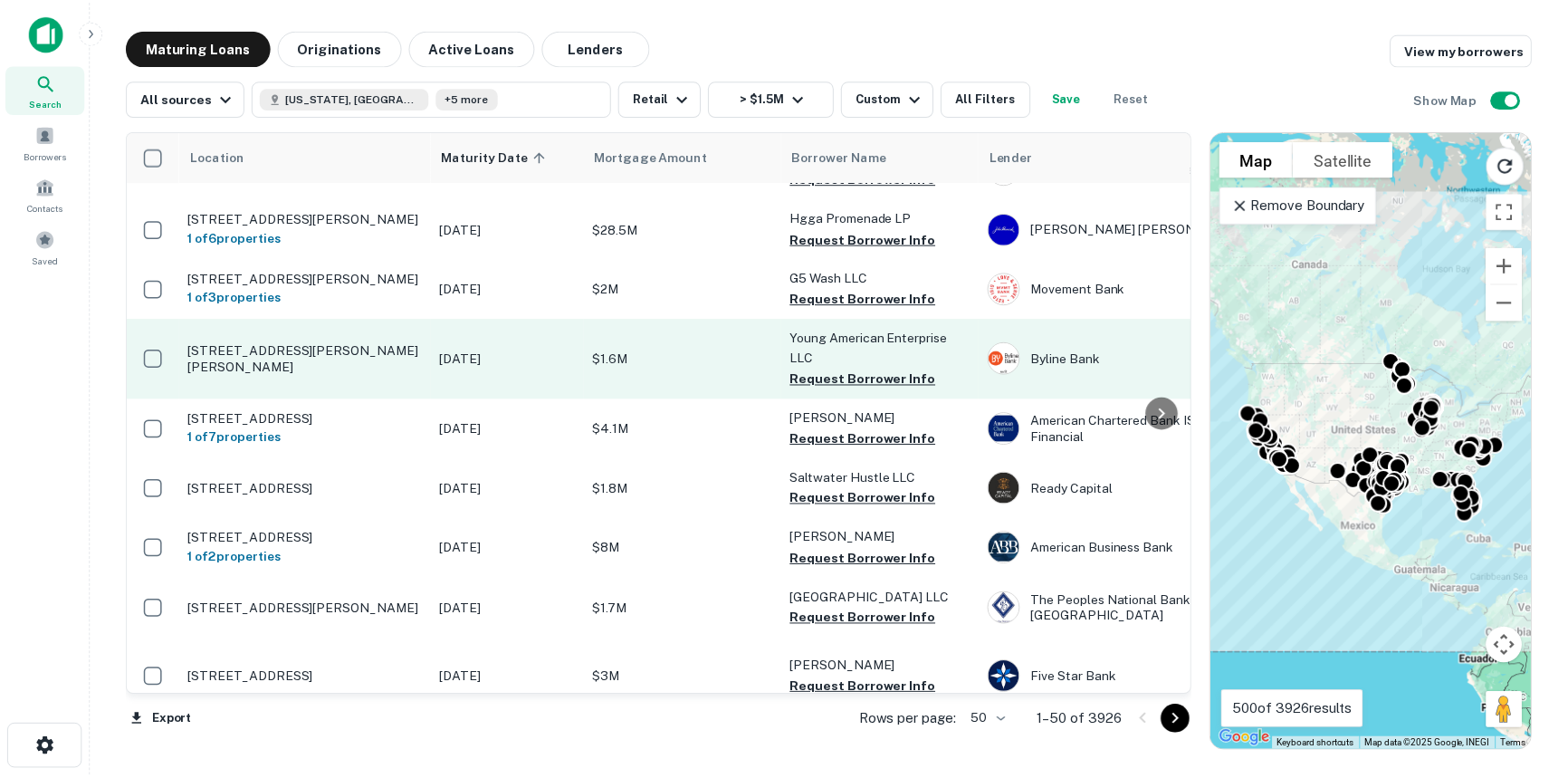
scroll to position [82, 0]
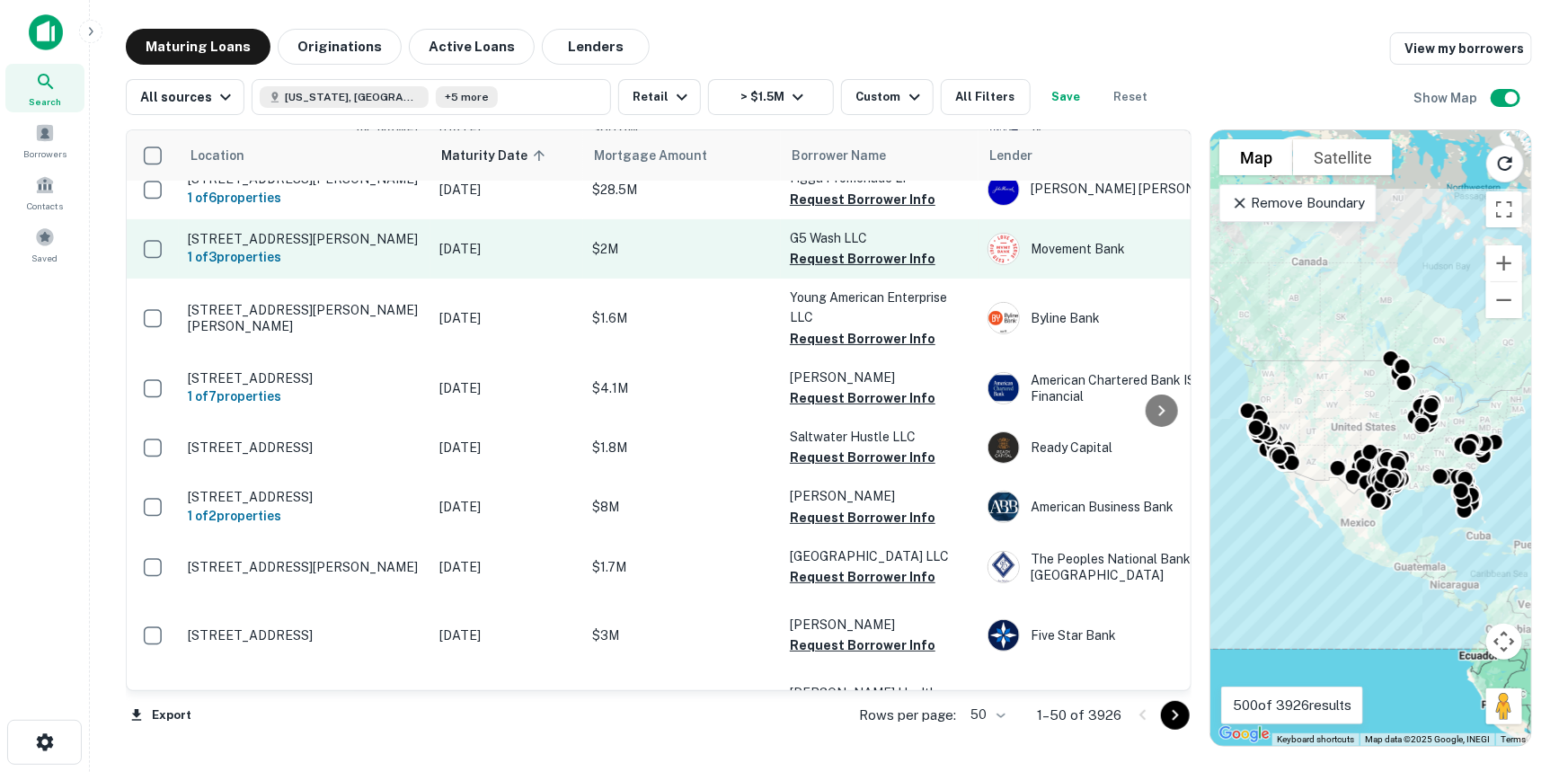
click at [306, 247] on p "[STREET_ADDRESS][PERSON_NAME]" at bounding box center [305, 239] width 234 height 17
